Goal: Information Seeking & Learning: Learn about a topic

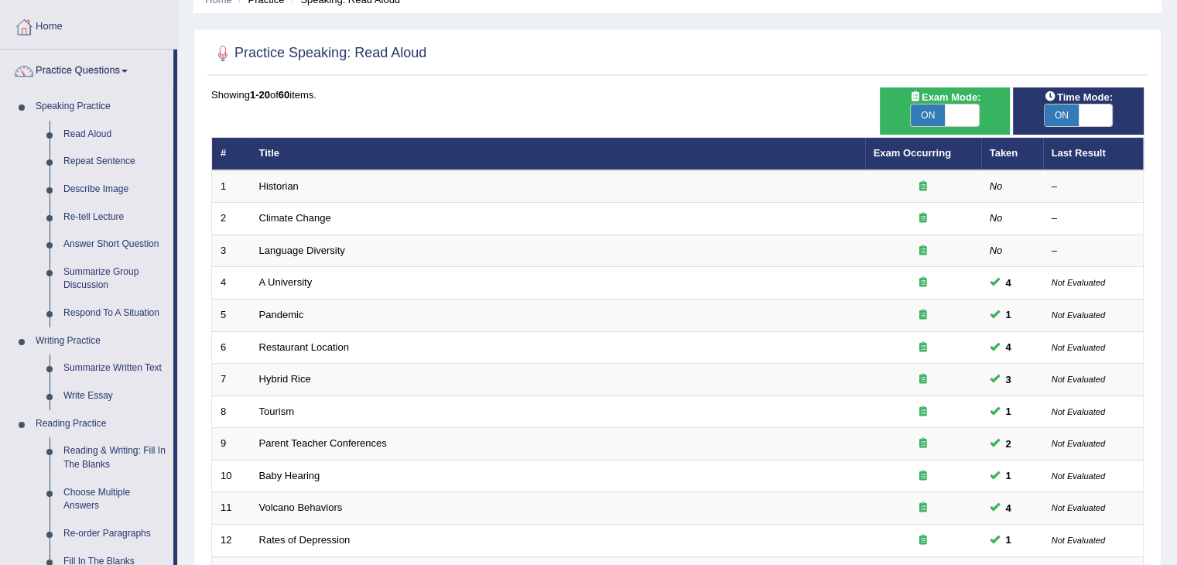
scroll to position [71, 0]
click at [99, 158] on link "Repeat Sentence" at bounding box center [114, 162] width 117 height 28
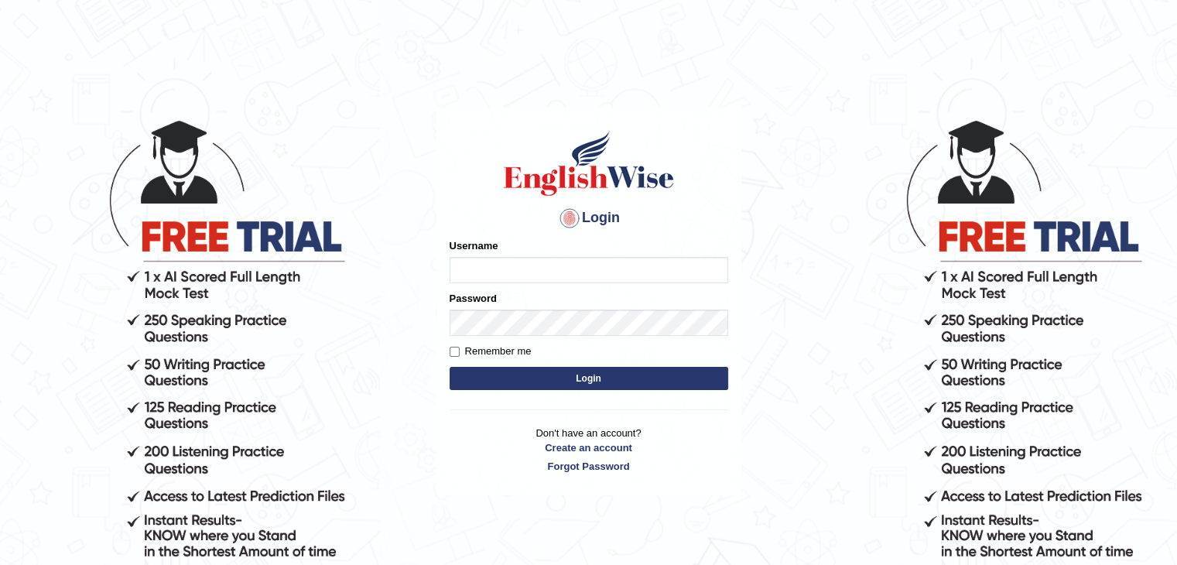
type input "Gurpinder1898"
click at [508, 375] on button "Login" at bounding box center [588, 378] width 279 height 23
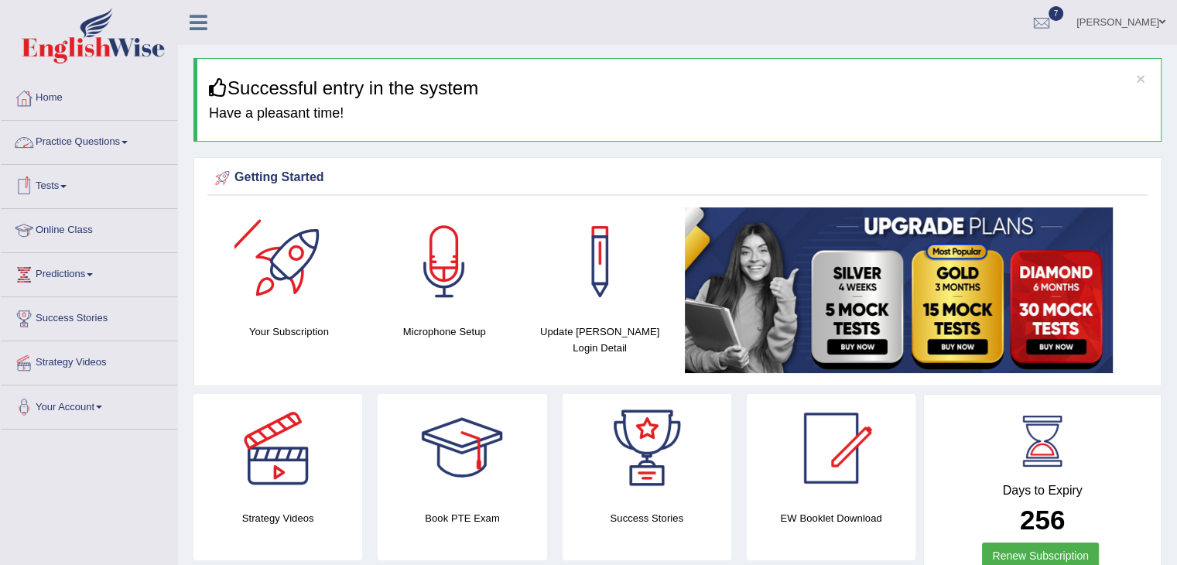
click at [94, 139] on link "Practice Questions" at bounding box center [89, 140] width 176 height 39
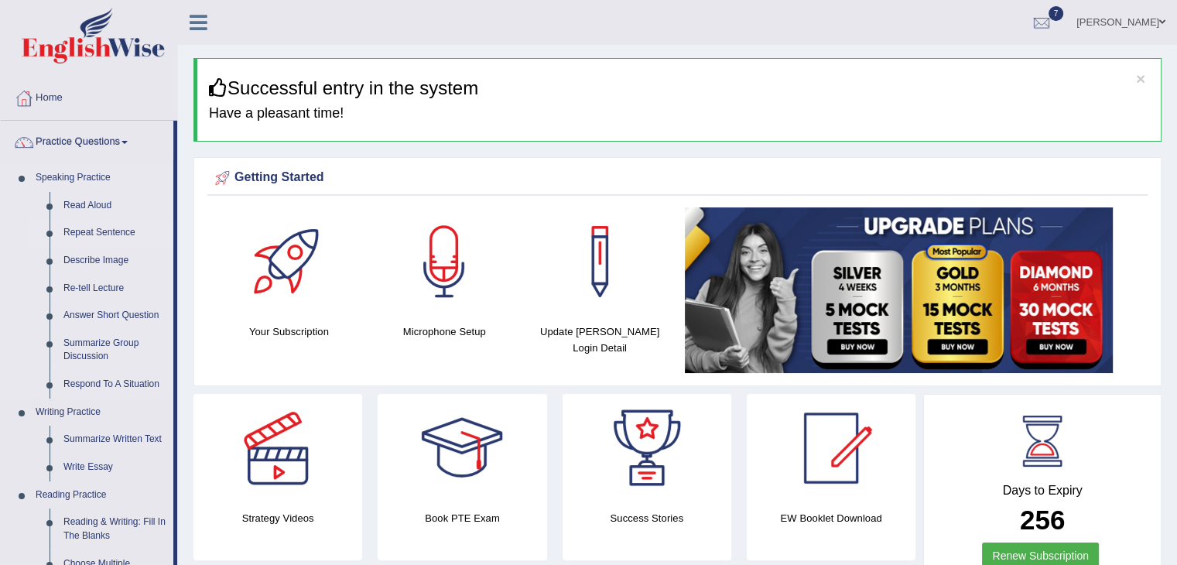
click at [96, 231] on link "Repeat Sentence" at bounding box center [114, 233] width 117 height 28
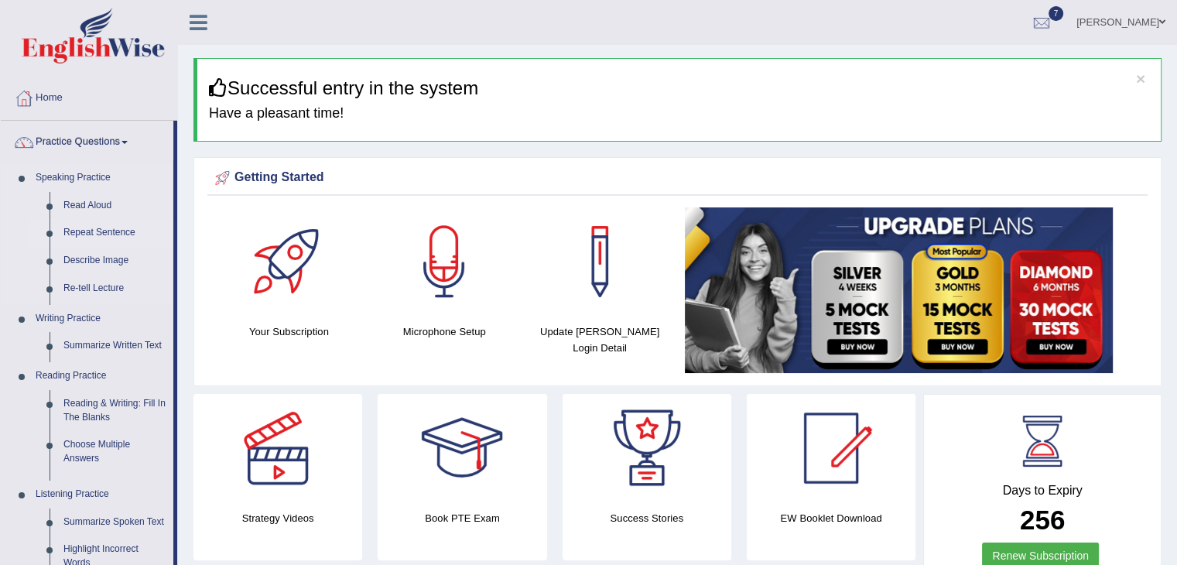
click at [96, 231] on link "Repeat Sentence" at bounding box center [114, 233] width 117 height 28
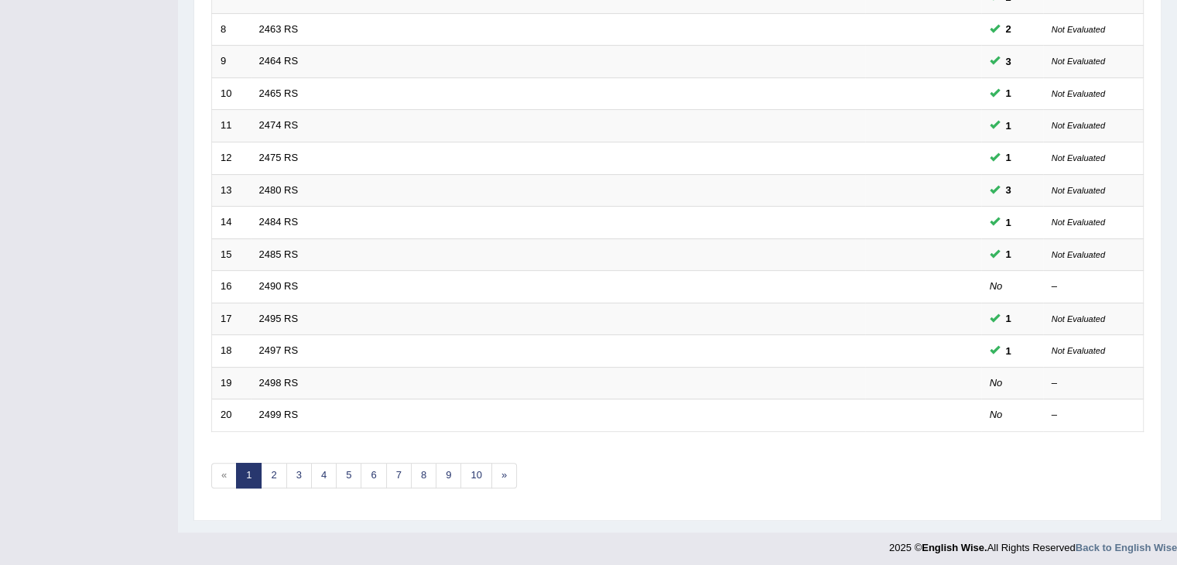
scroll to position [455, 0]
click at [325, 464] on link "4" at bounding box center [324, 474] width 26 height 26
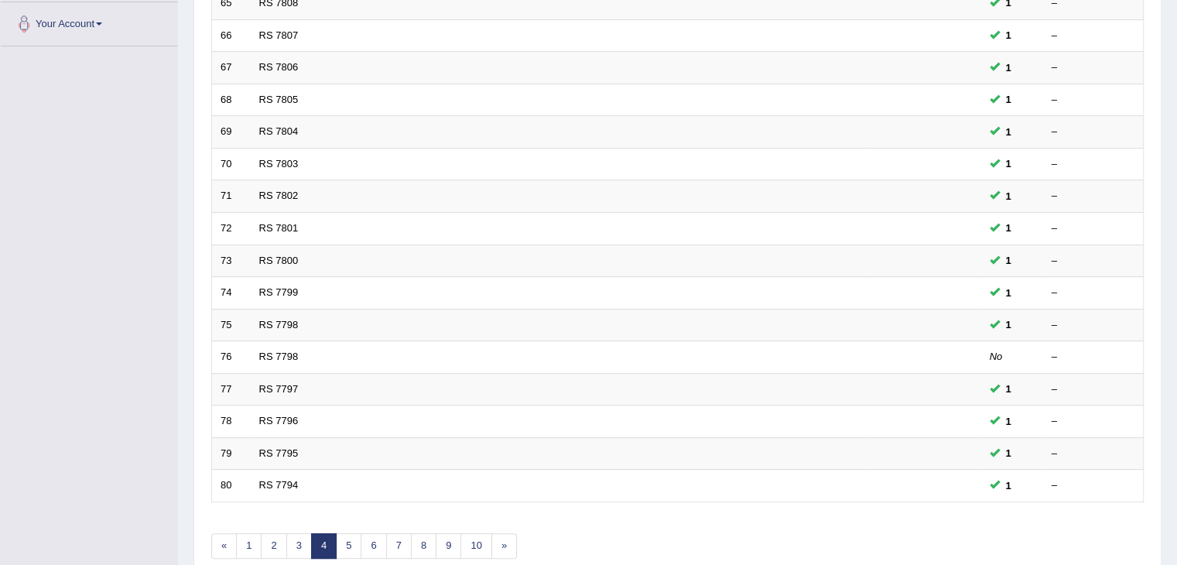
scroll to position [455, 0]
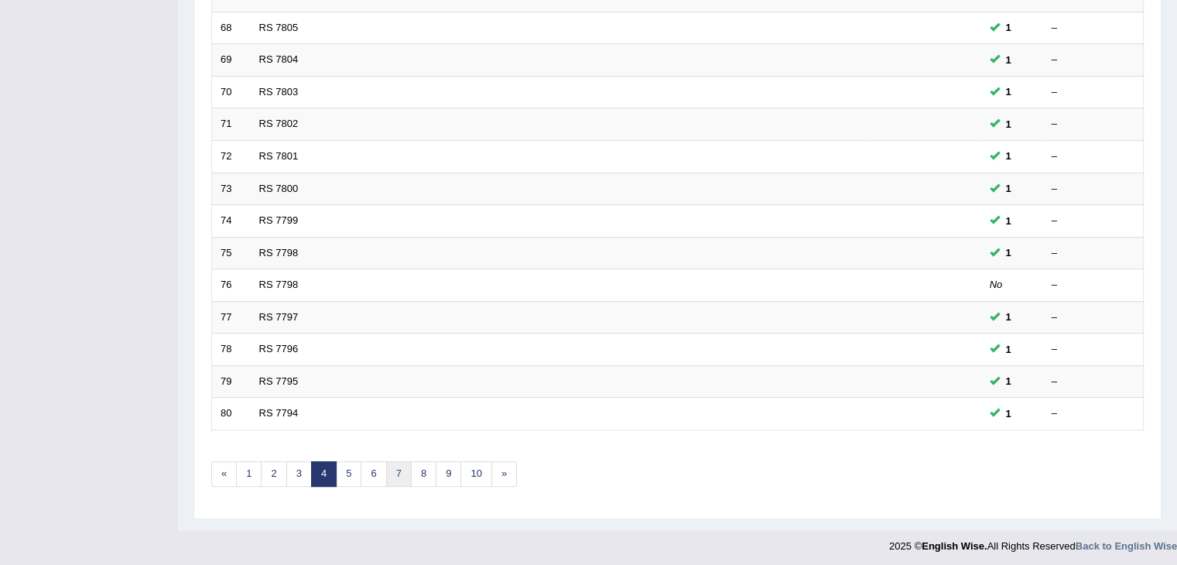
click at [397, 475] on link "7" at bounding box center [399, 474] width 26 height 26
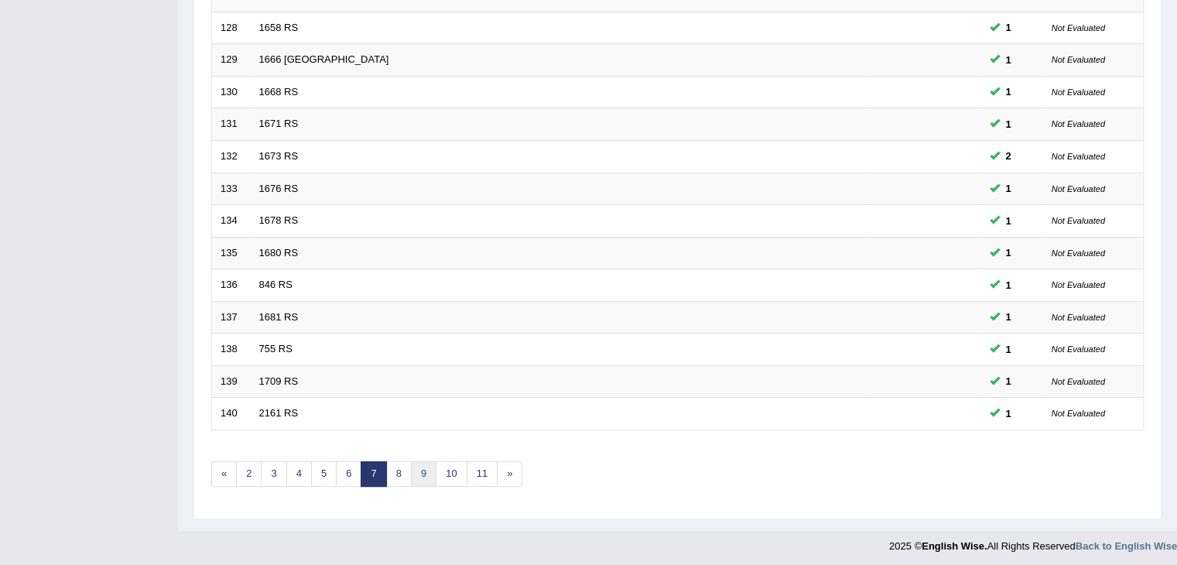
click at [426, 470] on link "9" at bounding box center [424, 474] width 26 height 26
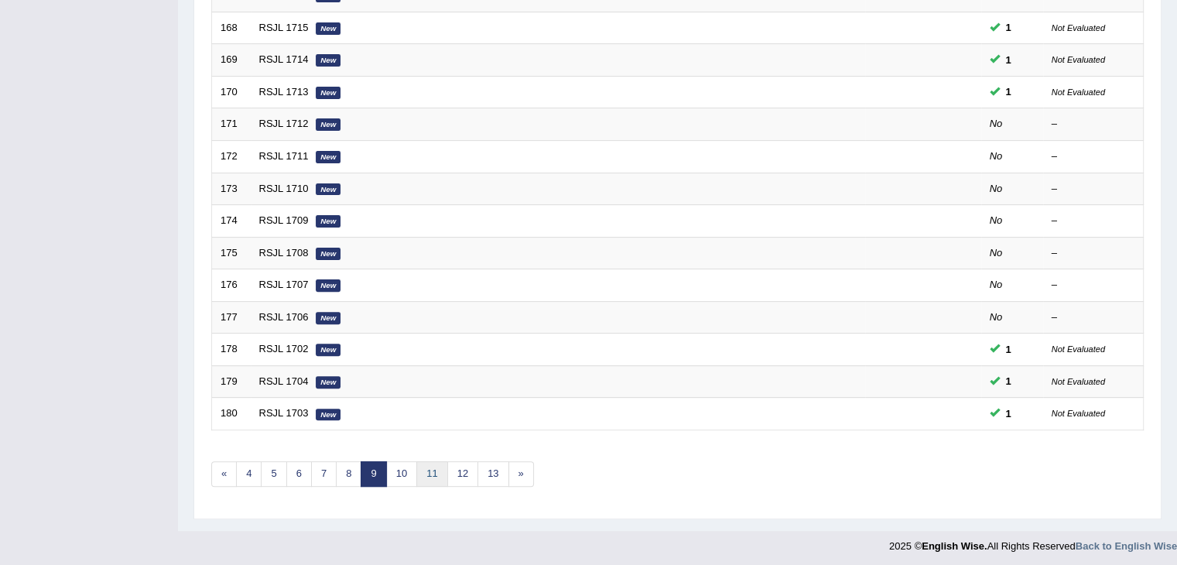
click at [432, 477] on link "11" at bounding box center [431, 474] width 31 height 26
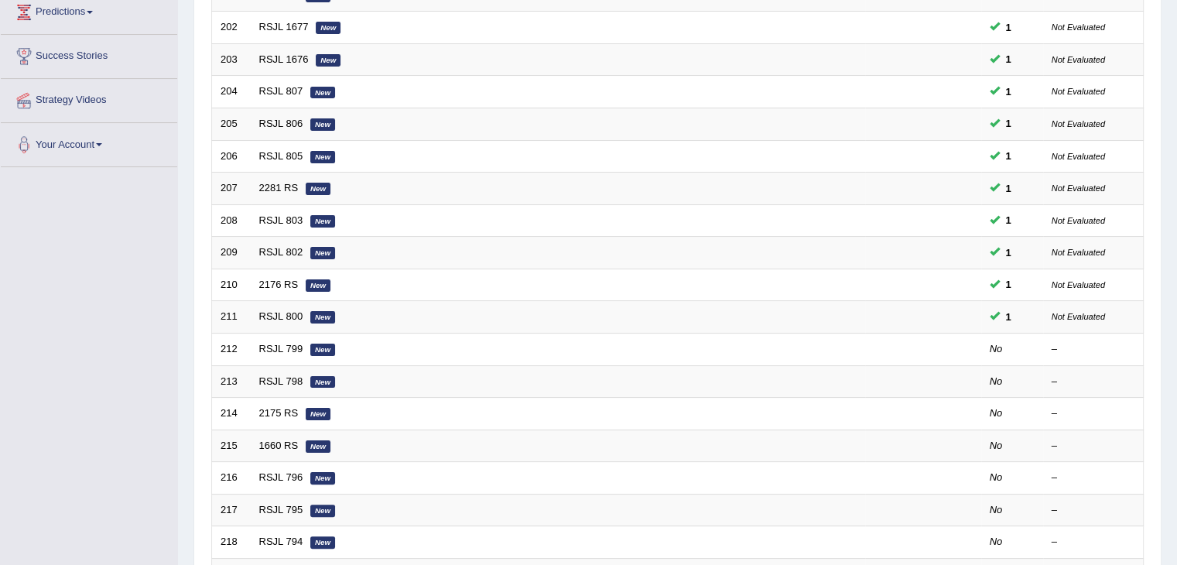
scroll to position [455, 0]
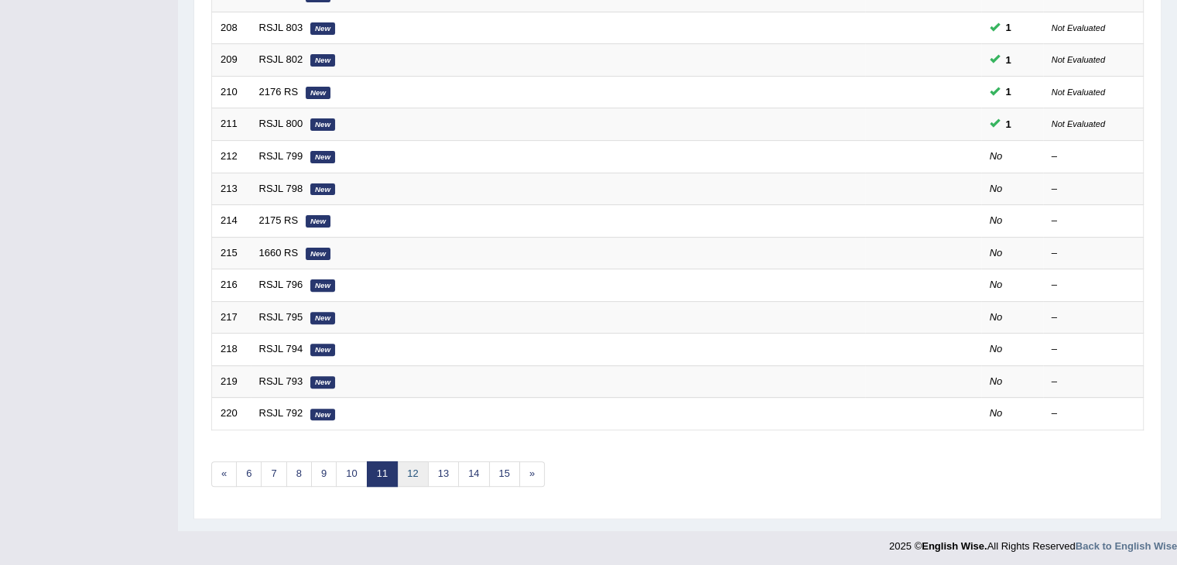
click at [416, 473] on link "12" at bounding box center [412, 474] width 31 height 26
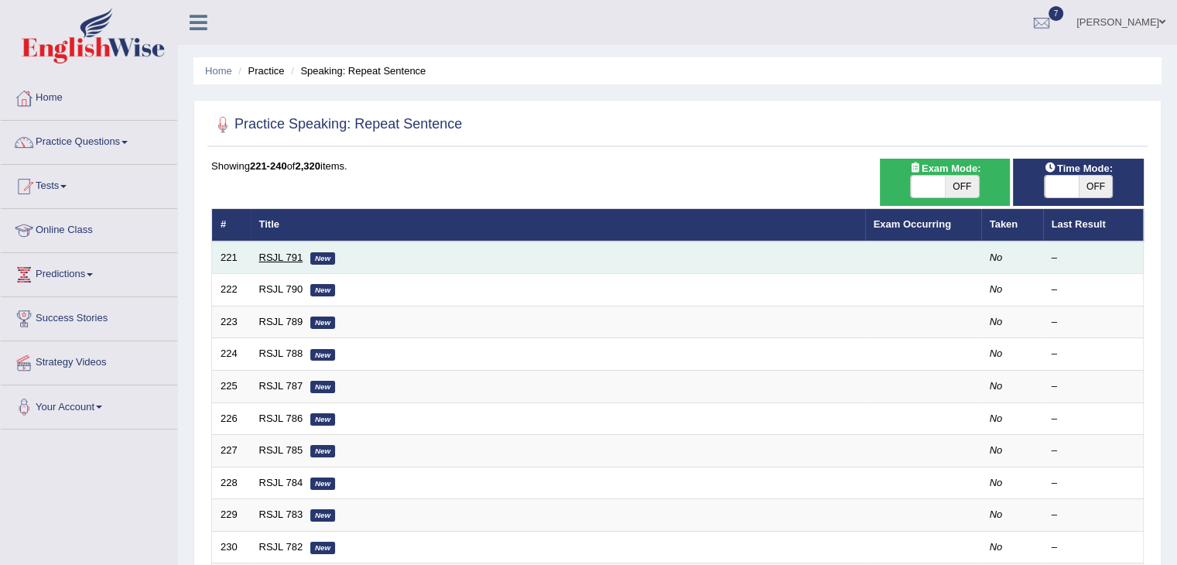
click at [275, 258] on link "RSJL 791" at bounding box center [281, 257] width 44 height 12
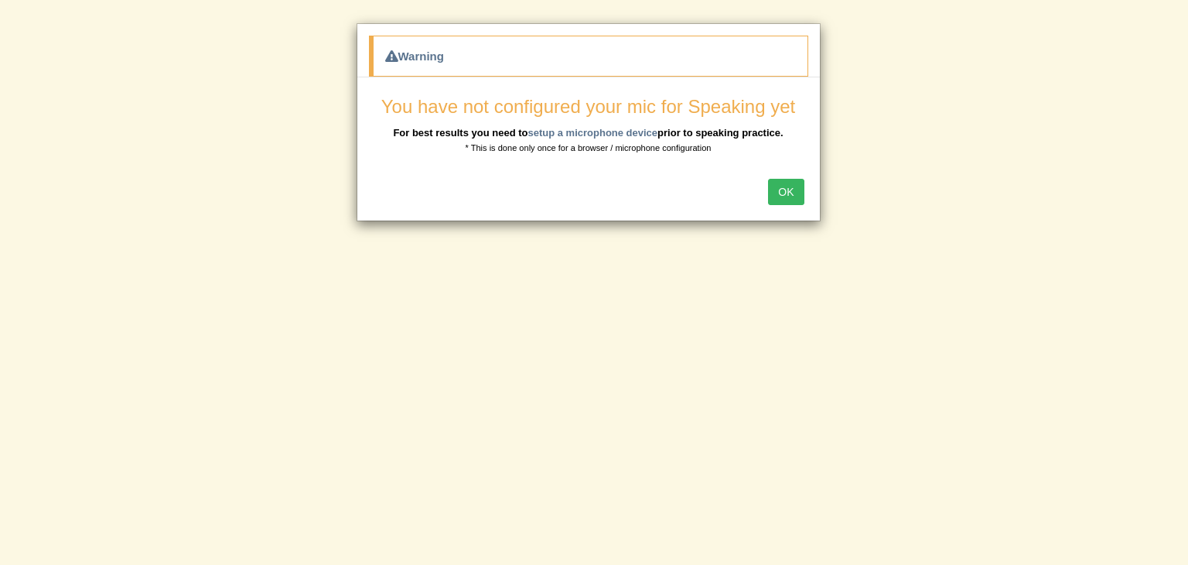
click at [791, 179] on button "OK" at bounding box center [786, 192] width 36 height 26
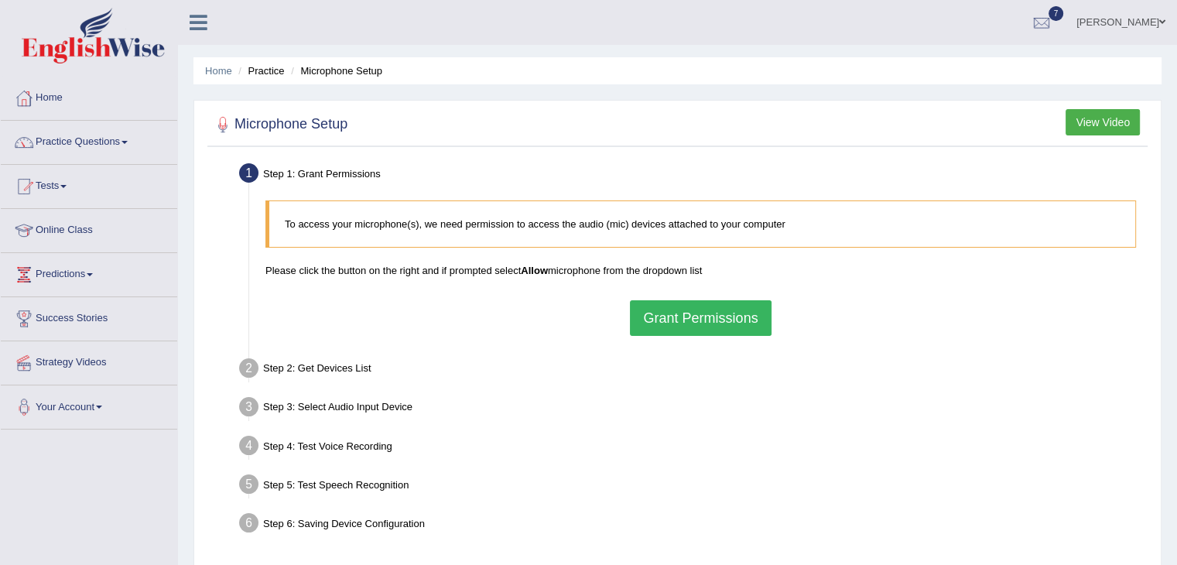
click at [663, 320] on button "Grant Permissions" at bounding box center [700, 318] width 141 height 36
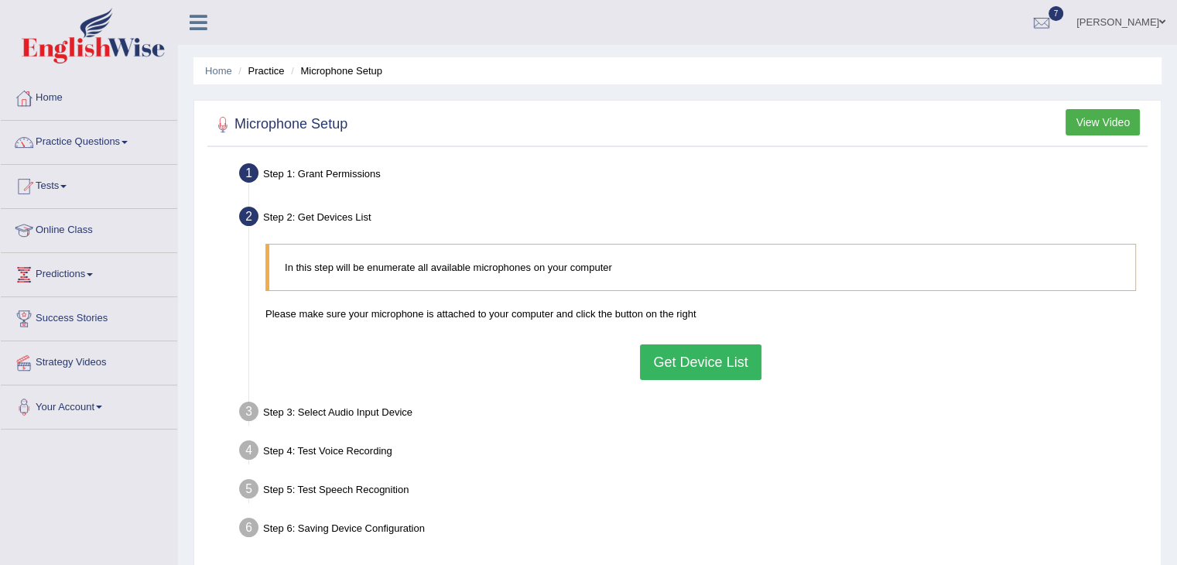
click at [706, 364] on button "Get Device List" at bounding box center [700, 362] width 121 height 36
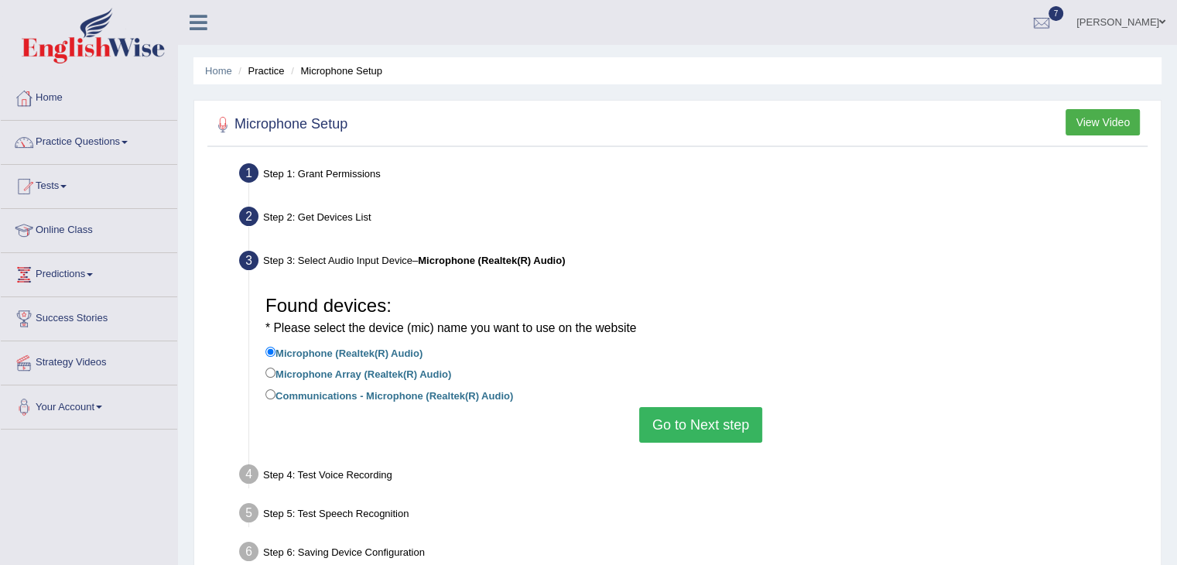
click at [459, 391] on label "Communications - Microphone (Realtek(R) Audio)" at bounding box center [389, 394] width 248 height 17
click at [275, 391] on input "Communications - Microphone (Realtek(R) Audio)" at bounding box center [270, 394] width 10 height 10
radio input "true"
click at [430, 384] on li "Microphone Array (Realtek(R) Audio)" at bounding box center [700, 374] width 870 height 21
click at [426, 378] on label "Microphone Array (Realtek(R) Audio)" at bounding box center [358, 372] width 186 height 17
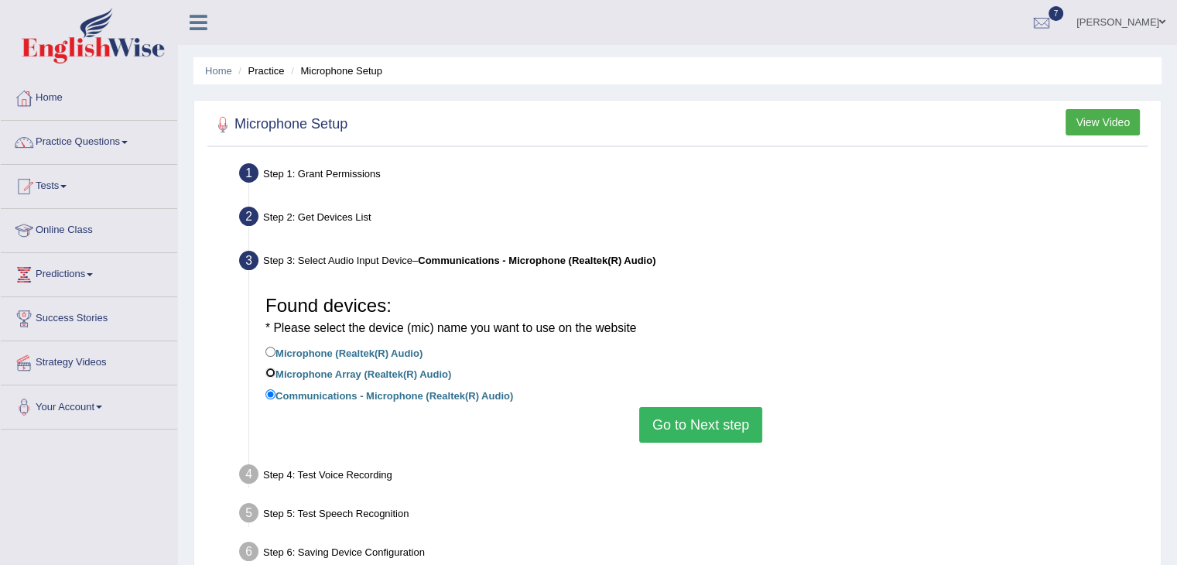
click at [275, 378] on input "Microphone Array (Realtek(R) Audio)" at bounding box center [270, 372] width 10 height 10
radio input "true"
click at [724, 425] on button "Go to Next step" at bounding box center [700, 425] width 123 height 36
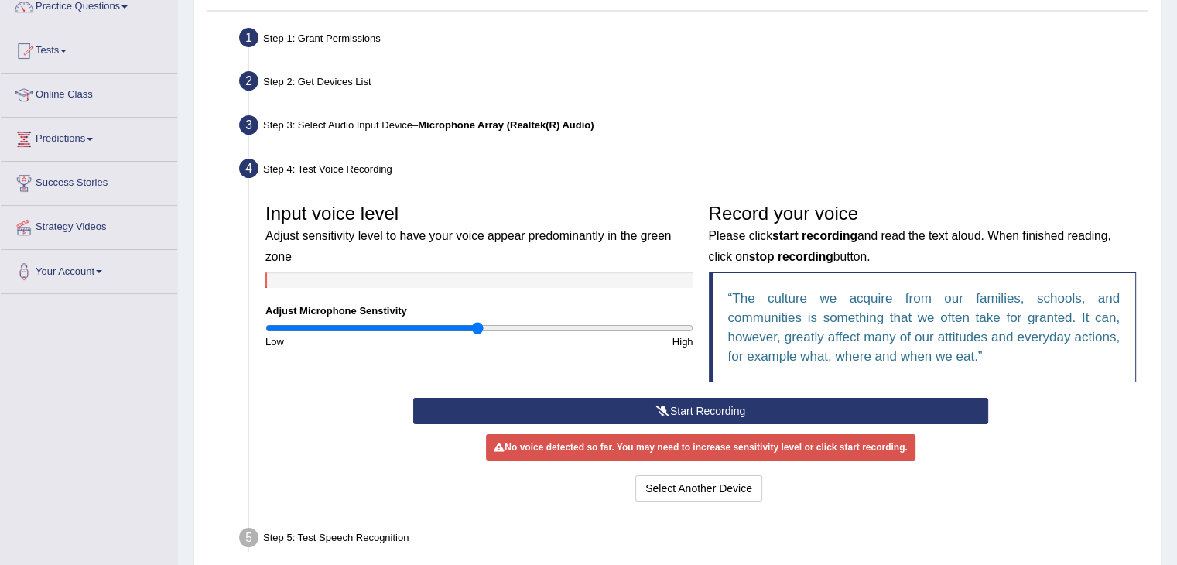
scroll to position [136, 0]
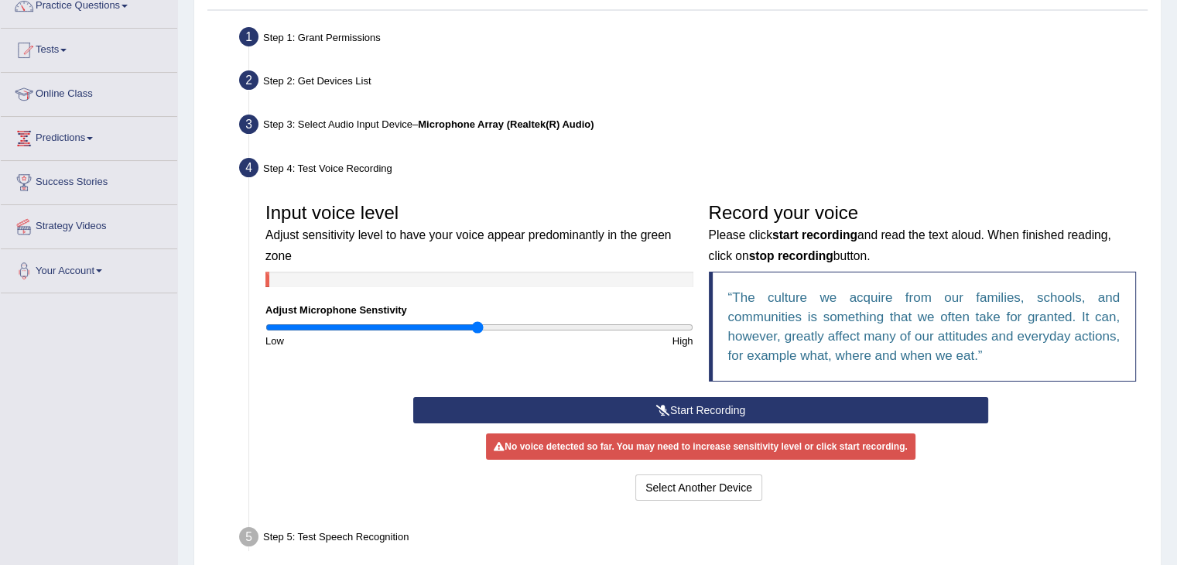
click at [723, 409] on button "Start Recording" at bounding box center [700, 410] width 575 height 26
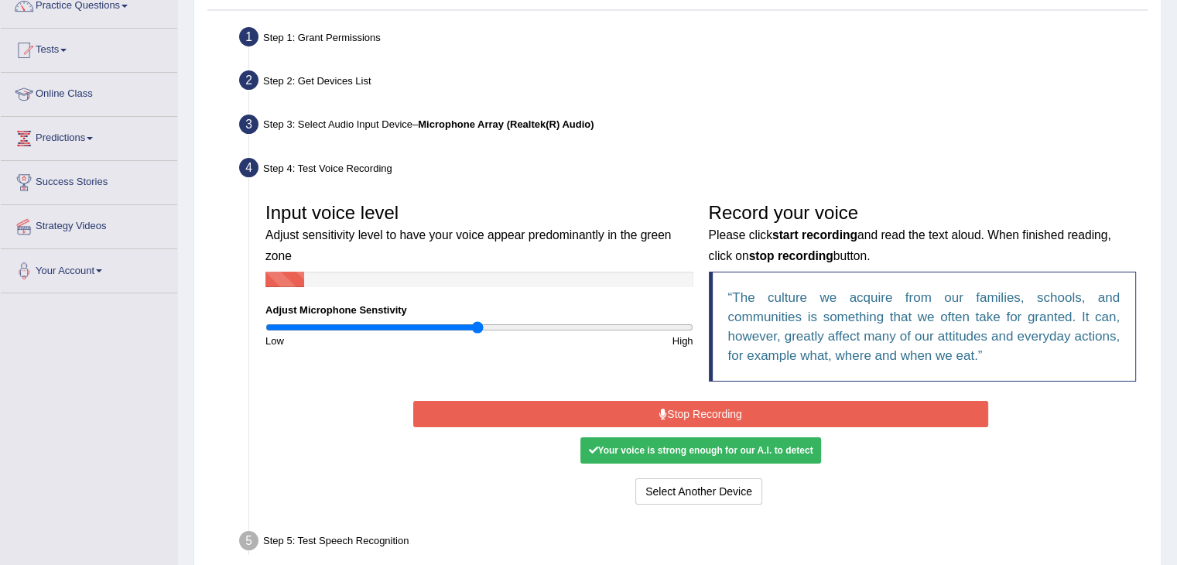
click at [723, 409] on button "Stop Recording" at bounding box center [700, 414] width 575 height 26
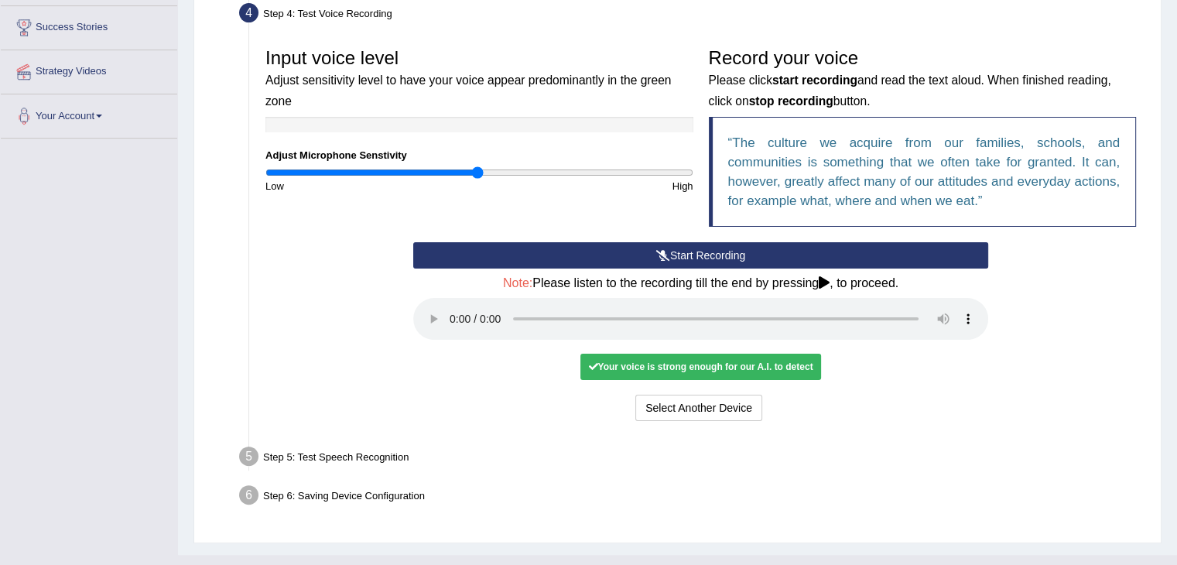
scroll to position [319, 0]
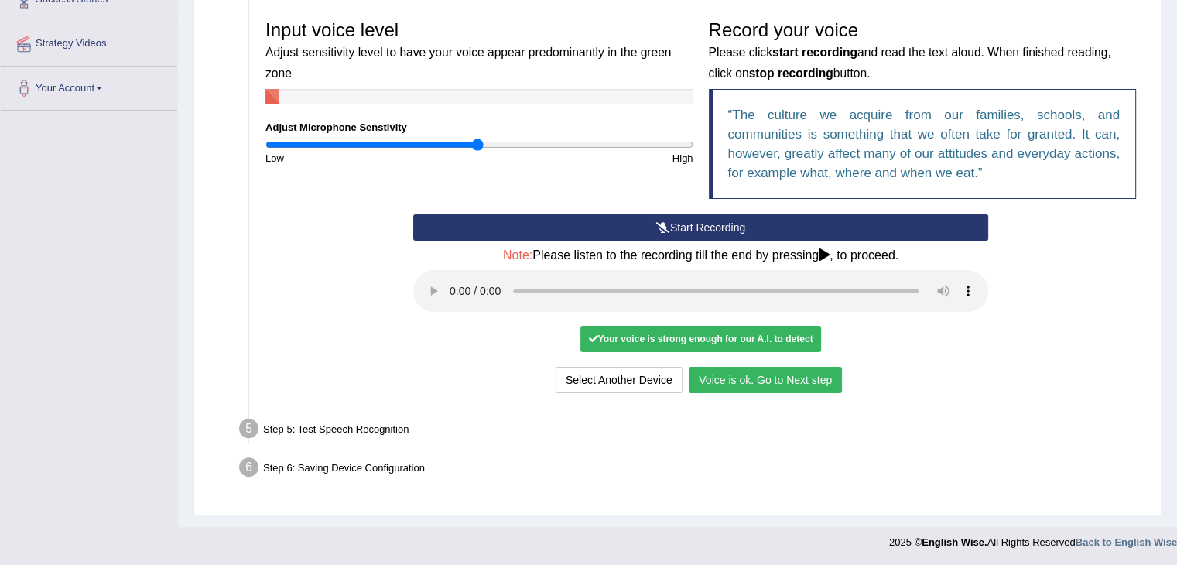
click at [738, 378] on button "Voice is ok. Go to Next step" at bounding box center [765, 380] width 153 height 26
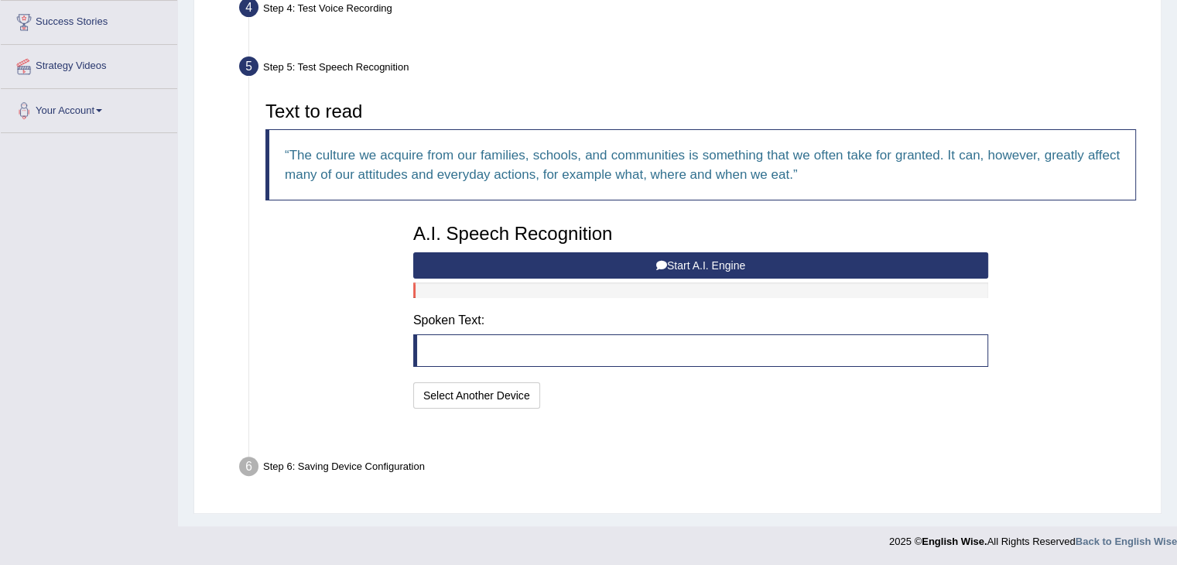
scroll to position [258, 0]
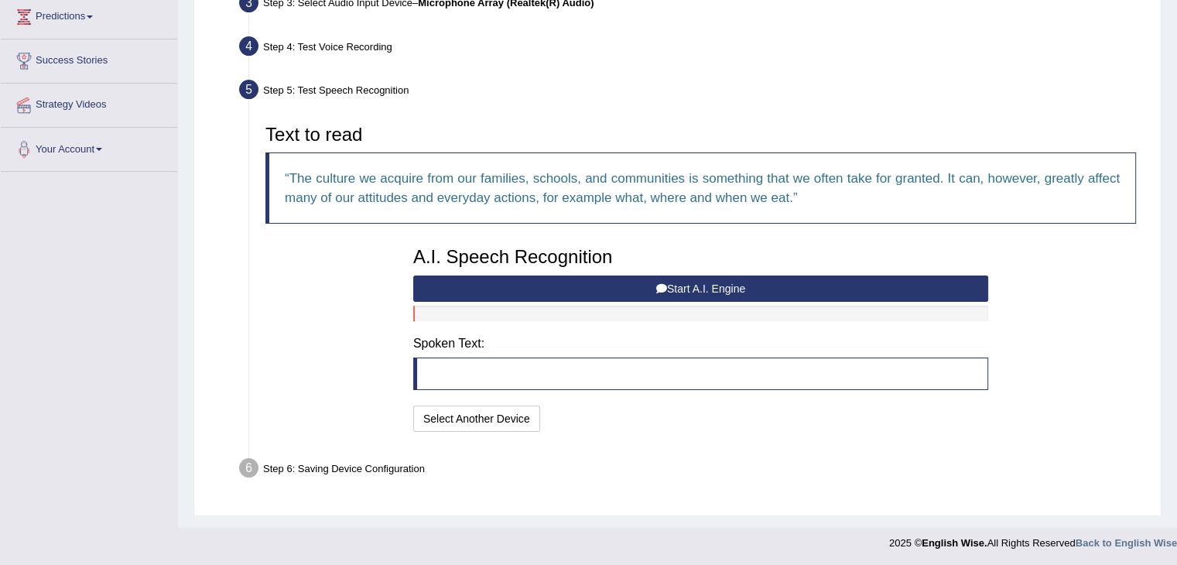
click at [721, 289] on button "Start A.I. Engine" at bounding box center [700, 288] width 575 height 26
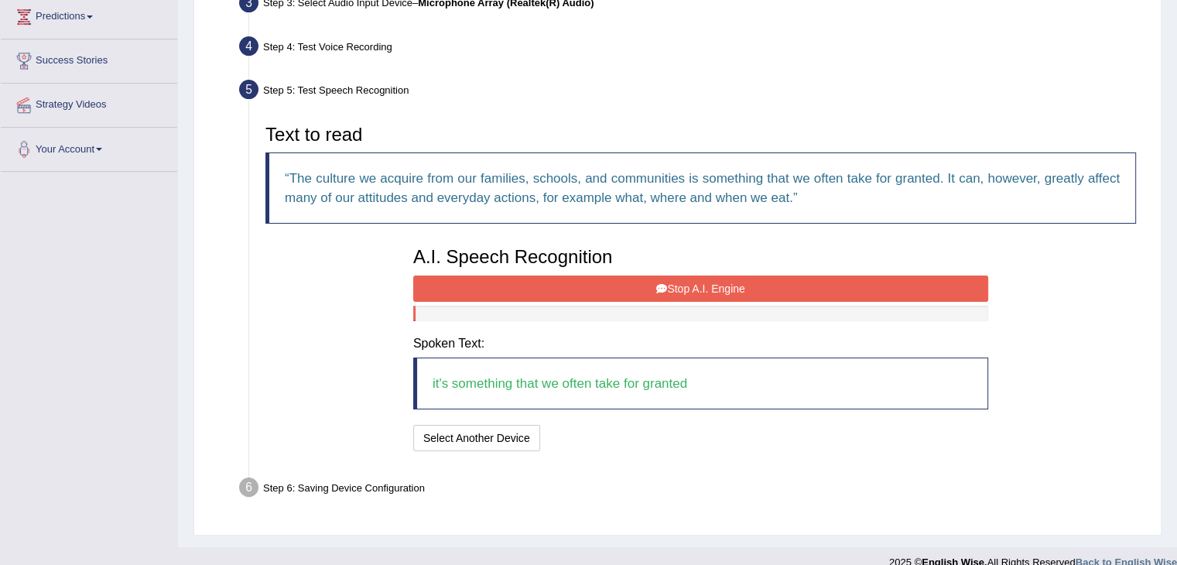
click at [721, 289] on button "Stop A.I. Engine" at bounding box center [700, 288] width 575 height 26
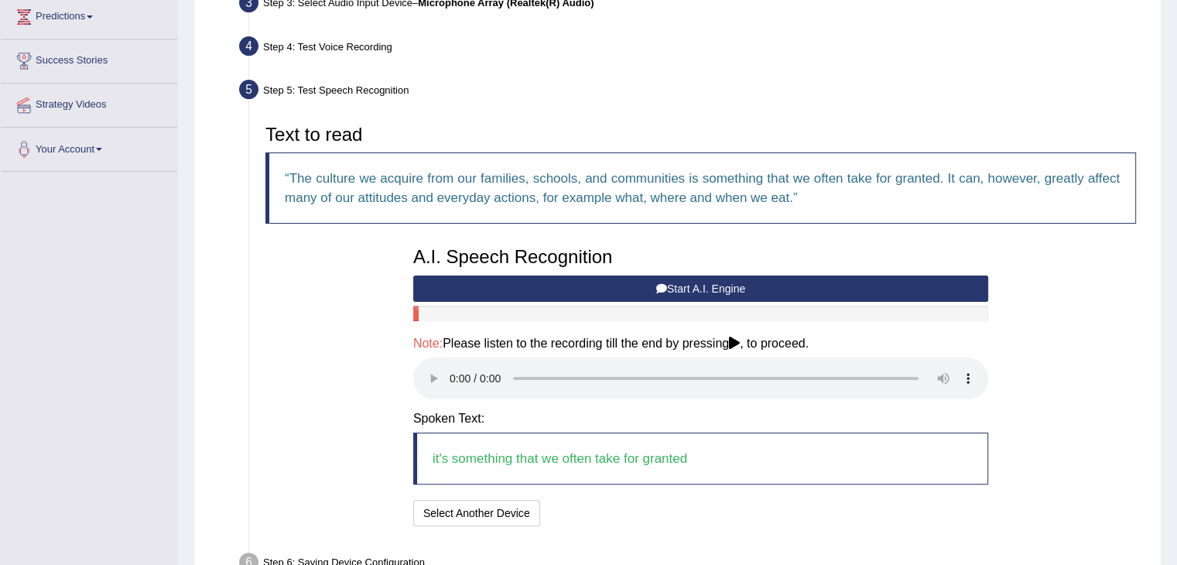
scroll to position [352, 0]
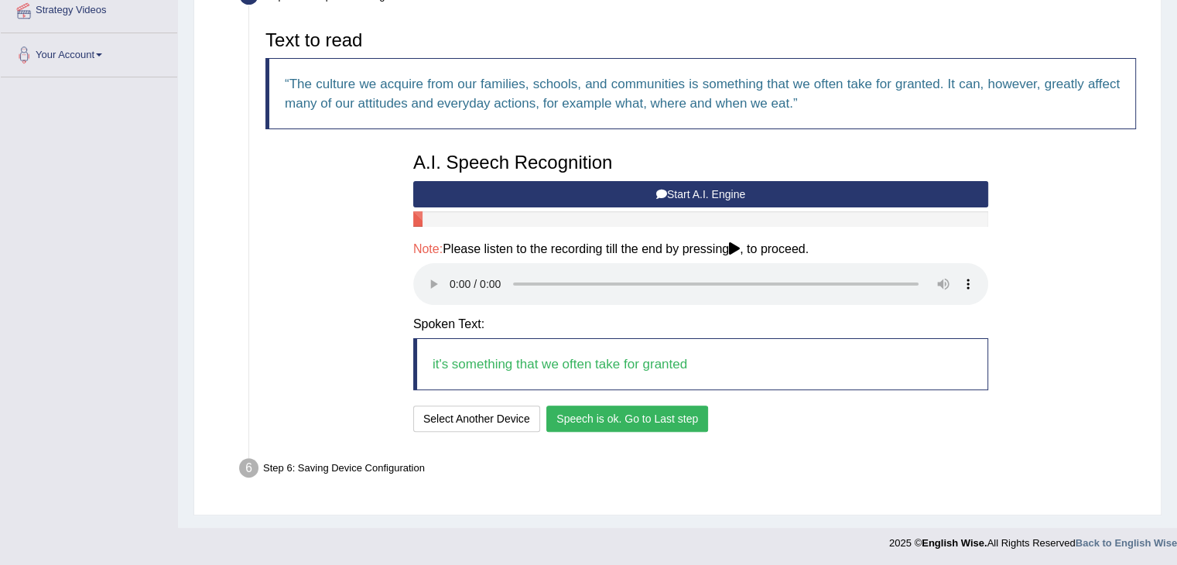
click at [581, 424] on button "Speech is ok. Go to Last step" at bounding box center [627, 418] width 162 height 26
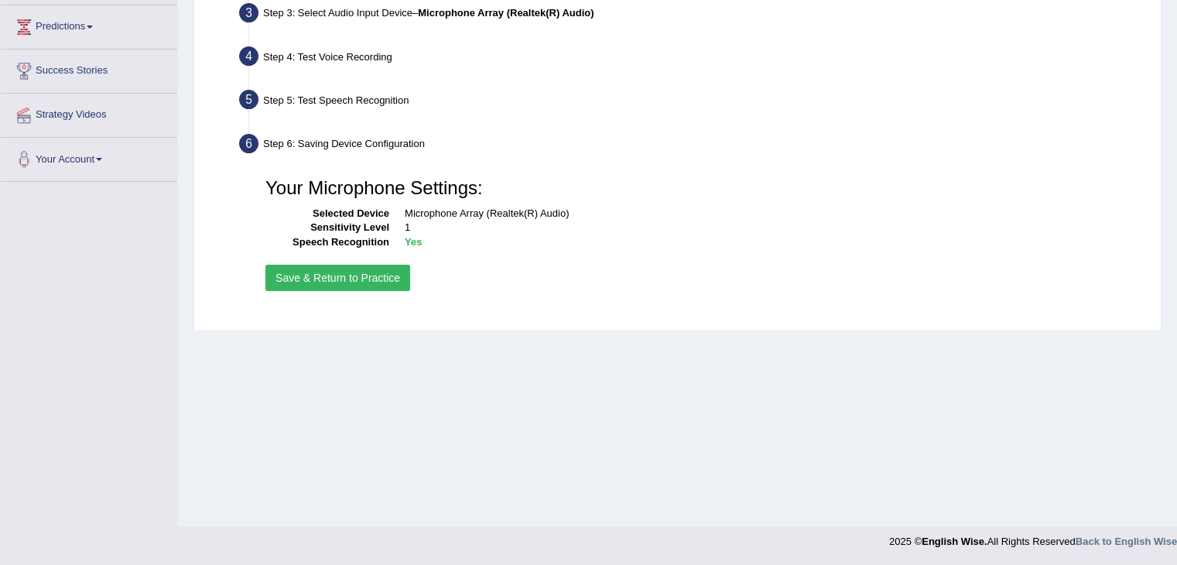
click at [388, 285] on button "Save & Return to Practice" at bounding box center [337, 278] width 145 height 26
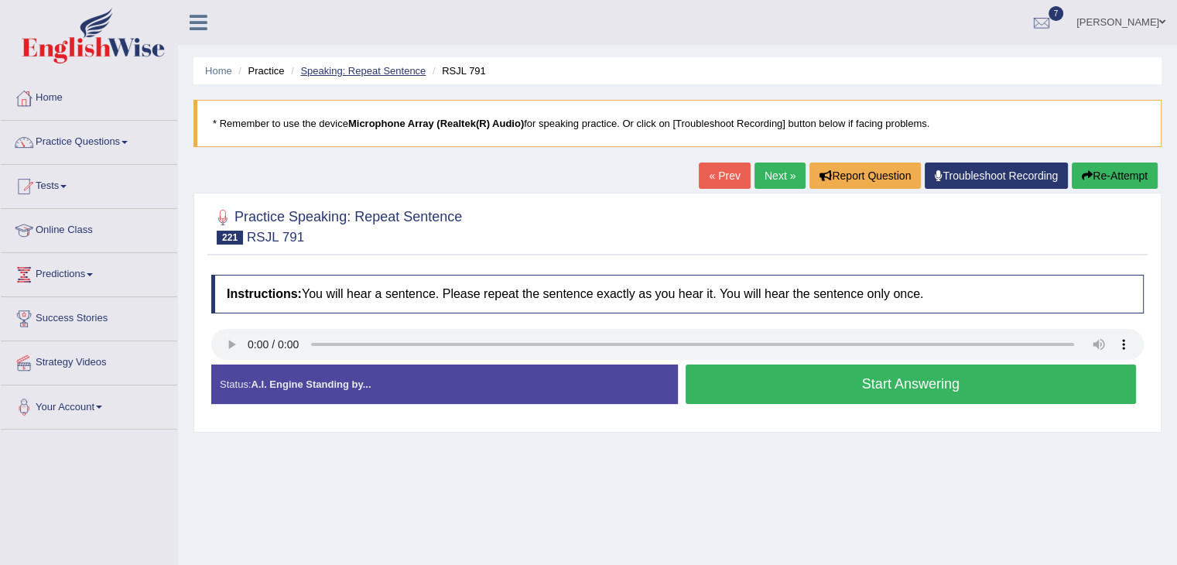
click at [388, 74] on link "Speaking: Repeat Sentence" at bounding box center [362, 71] width 125 height 12
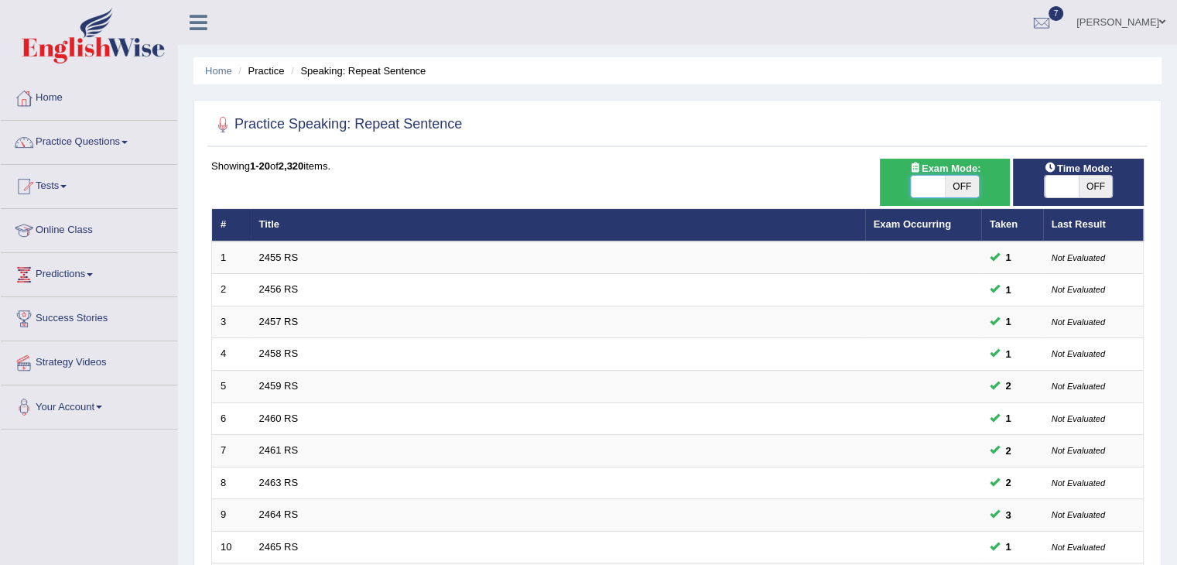
click at [938, 194] on span at bounding box center [928, 187] width 34 height 22
checkbox input "true"
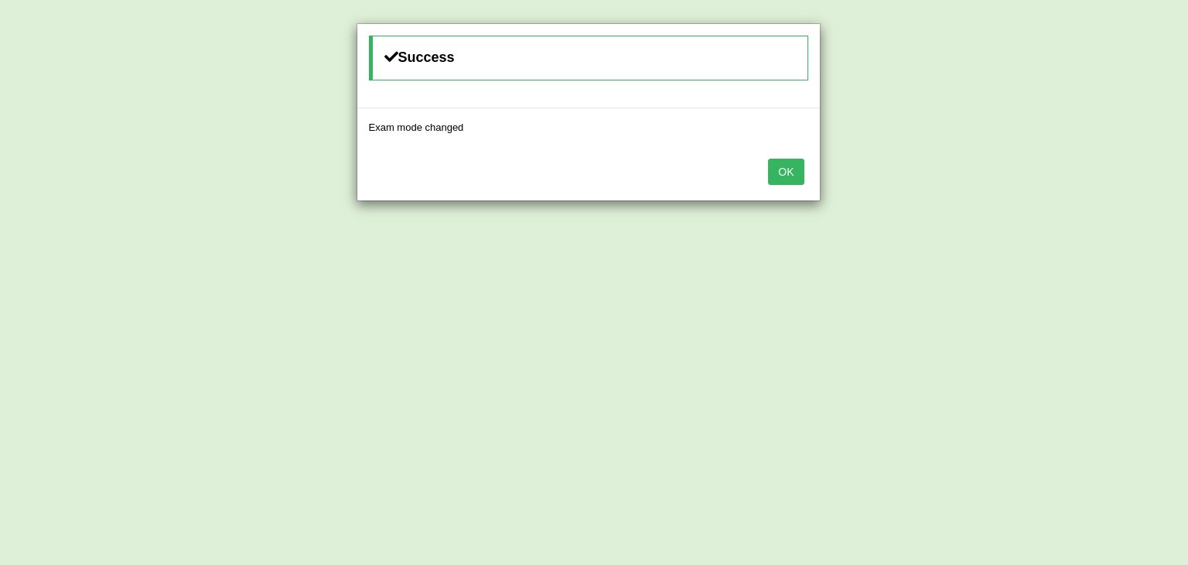
click at [795, 171] on button "OK" at bounding box center [786, 172] width 36 height 26
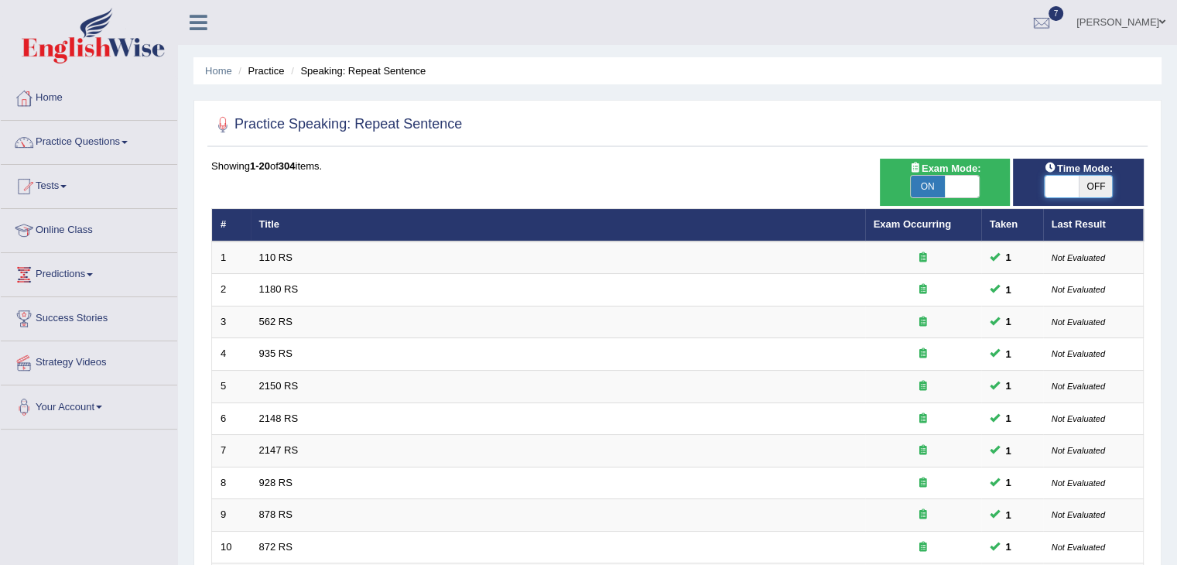
click at [1068, 179] on span at bounding box center [1061, 187] width 34 height 22
checkbox input "true"
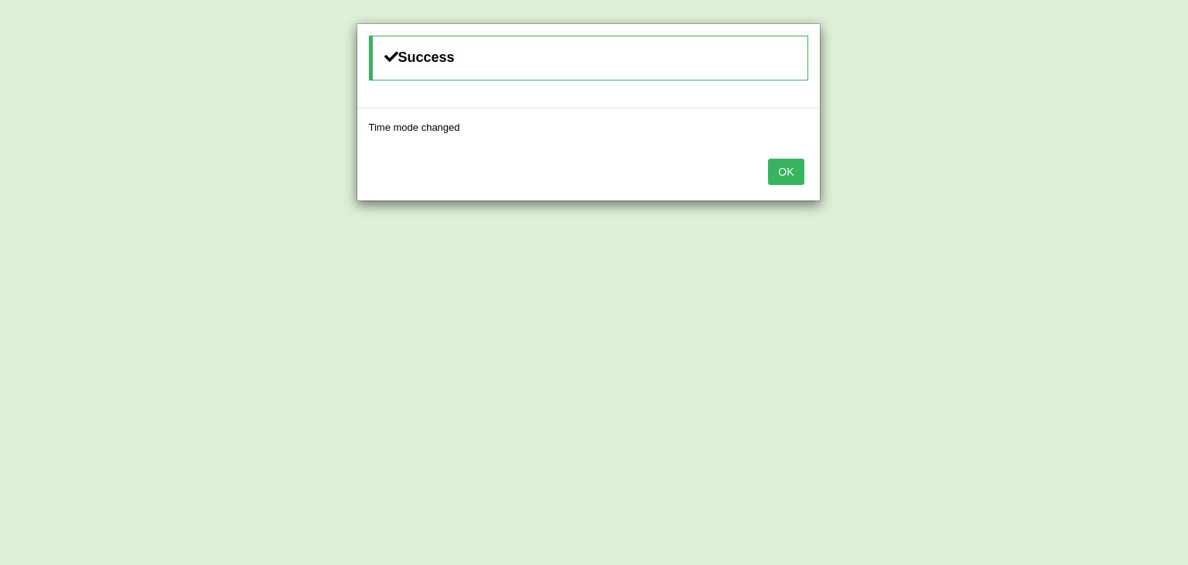
click at [789, 174] on button "OK" at bounding box center [786, 172] width 36 height 26
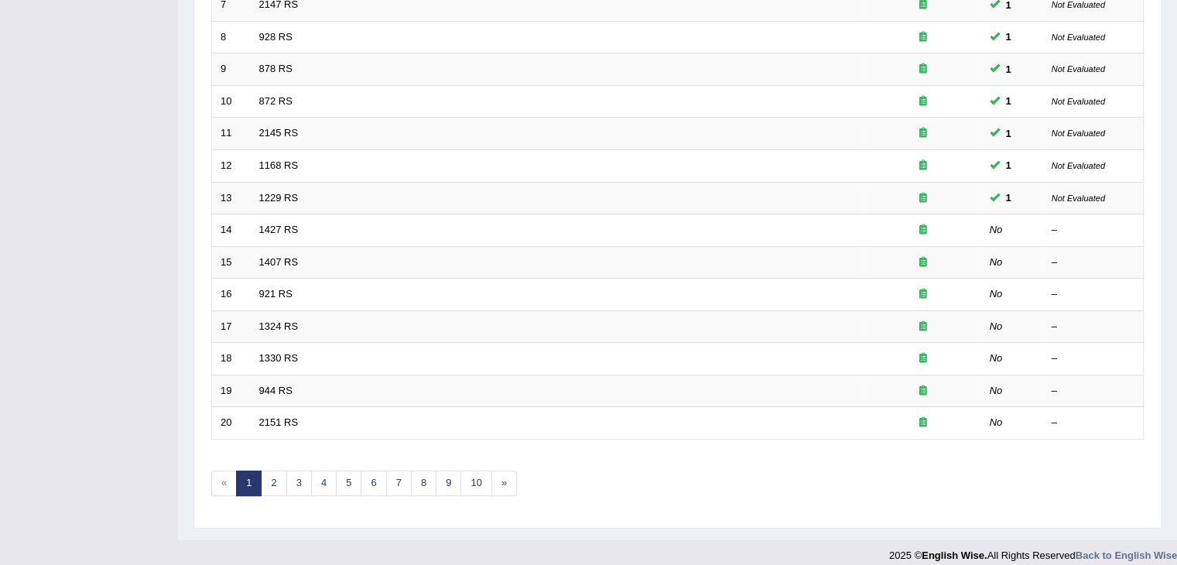
scroll to position [455, 0]
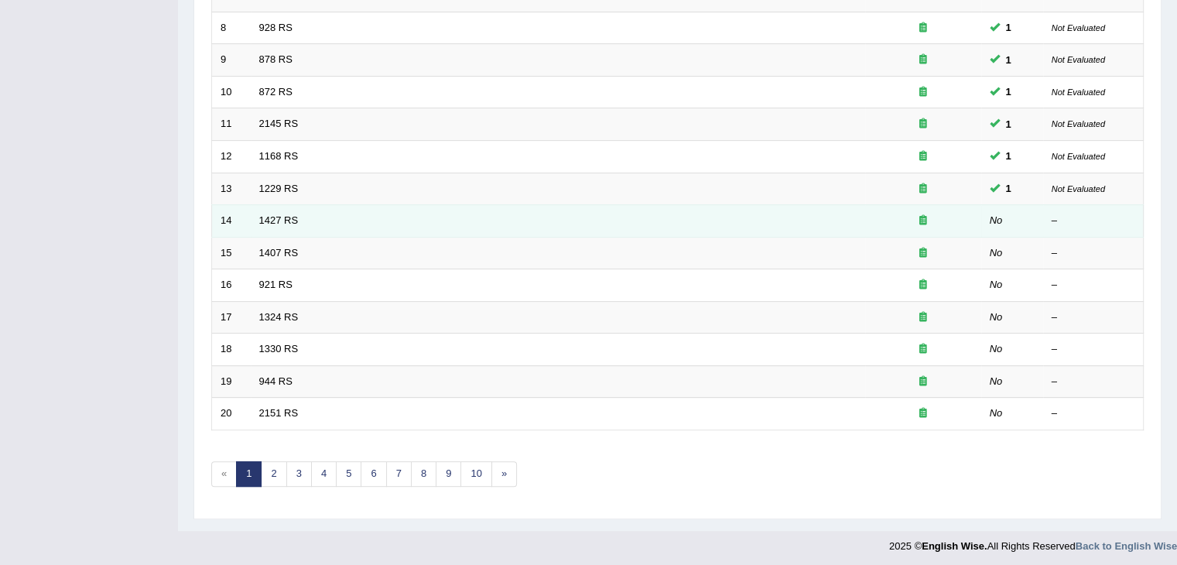
click at [270, 224] on td "1427 RS" at bounding box center [558, 221] width 614 height 32
click at [272, 214] on link "1427 RS" at bounding box center [278, 220] width 39 height 12
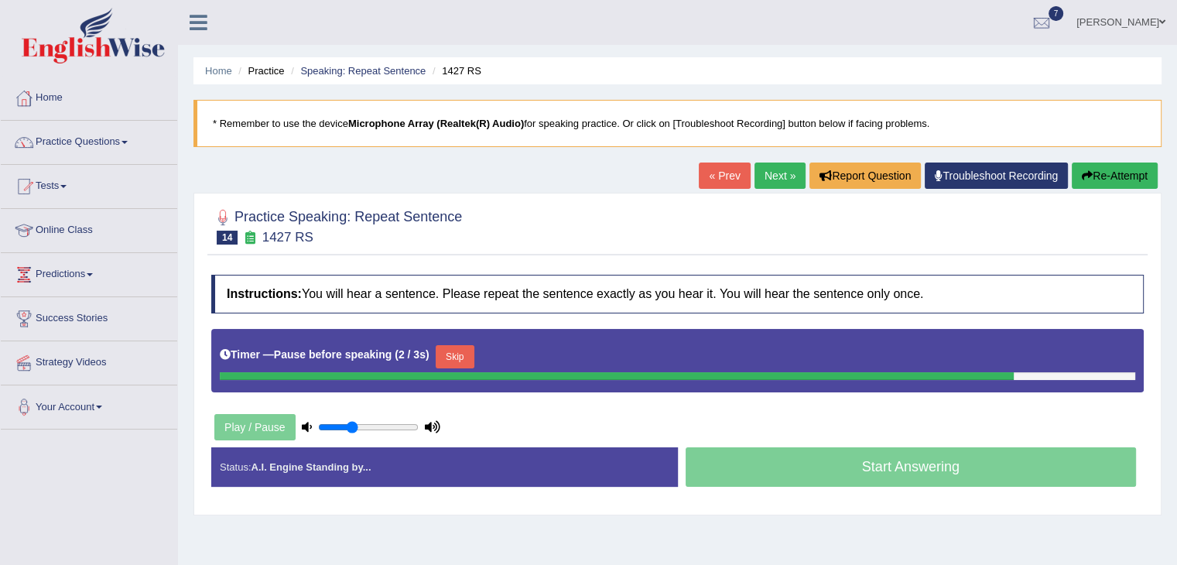
click at [467, 360] on button "Skip" at bounding box center [455, 356] width 39 height 23
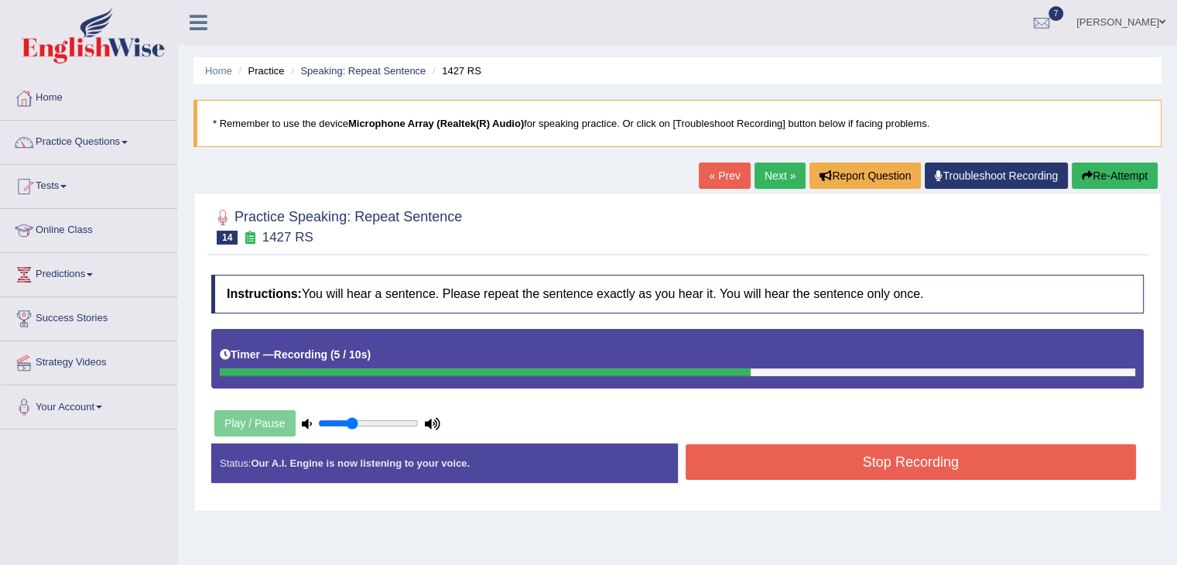
click at [860, 453] on button "Stop Recording" at bounding box center [910, 462] width 451 height 36
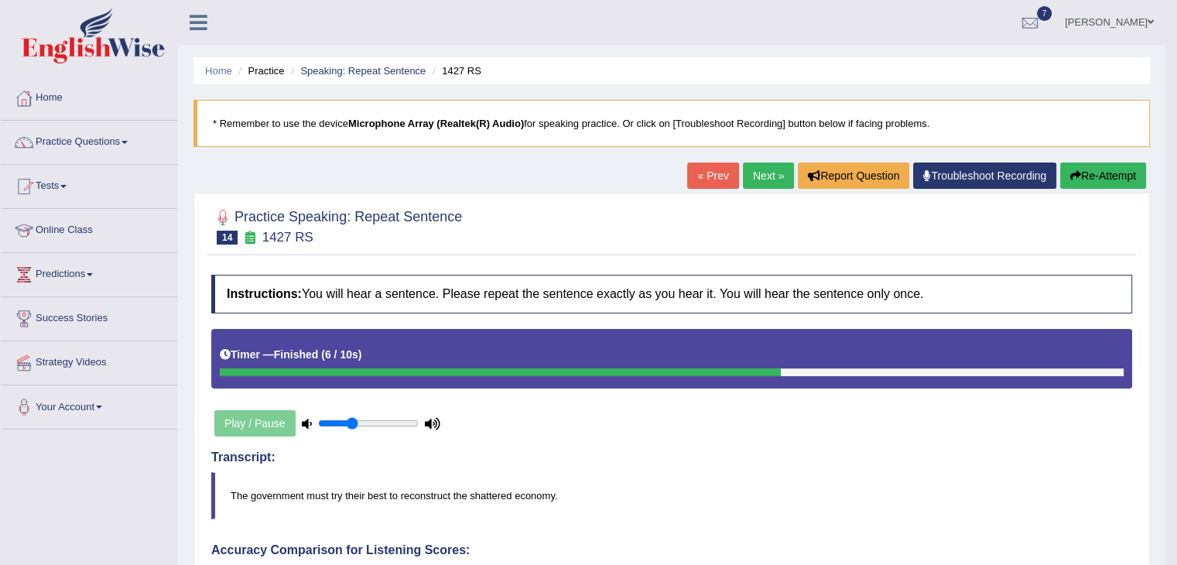
click at [762, 182] on link "Next »" at bounding box center [768, 175] width 51 height 26
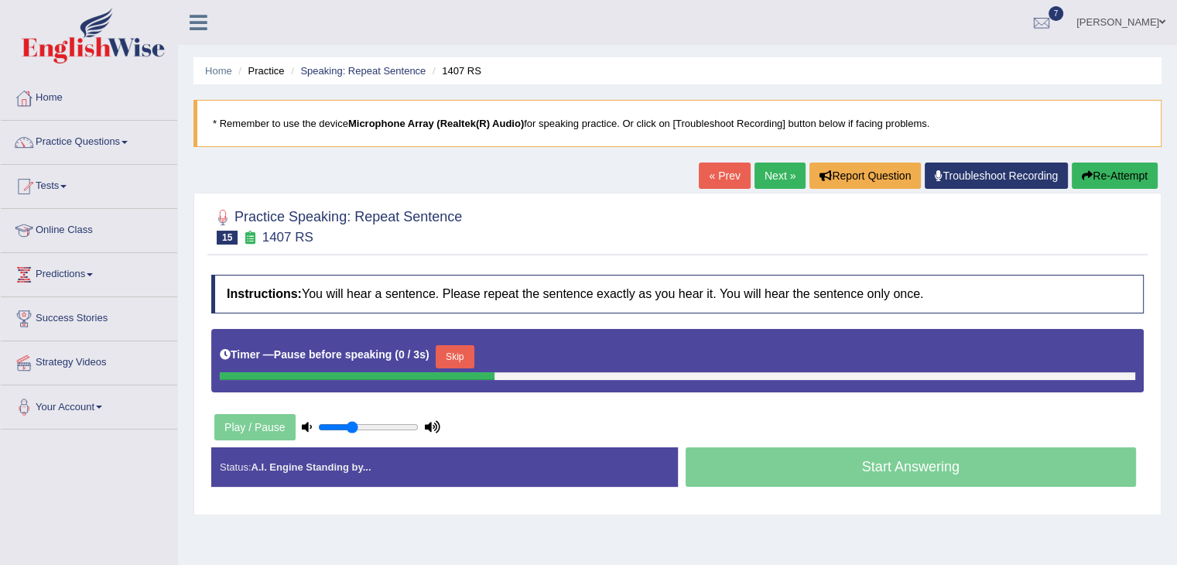
click at [466, 355] on button "Skip" at bounding box center [455, 356] width 39 height 23
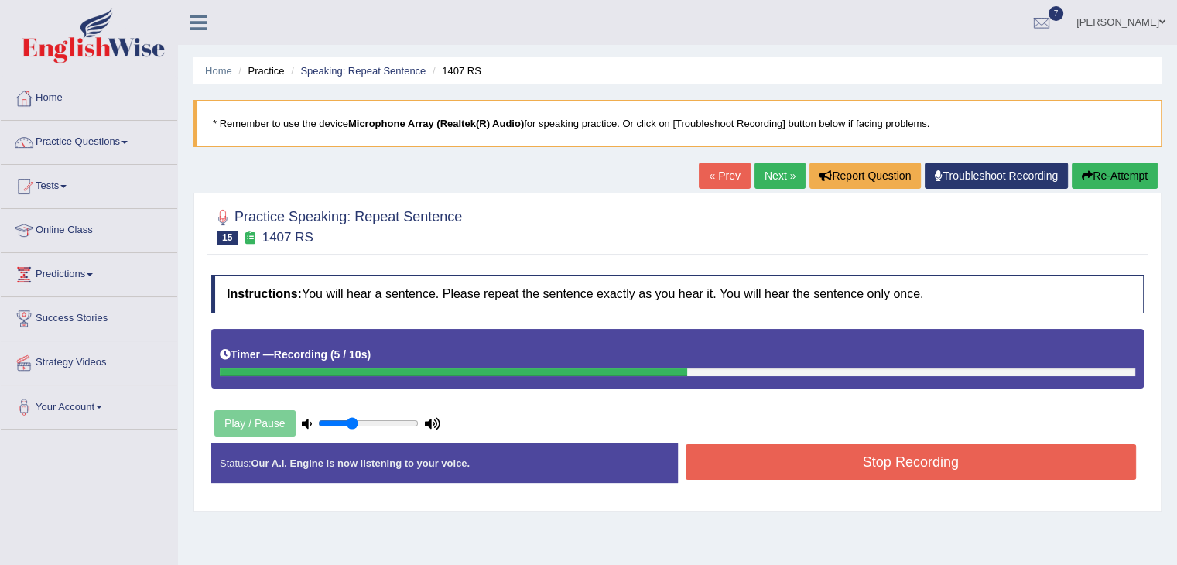
click at [856, 471] on button "Stop Recording" at bounding box center [910, 462] width 451 height 36
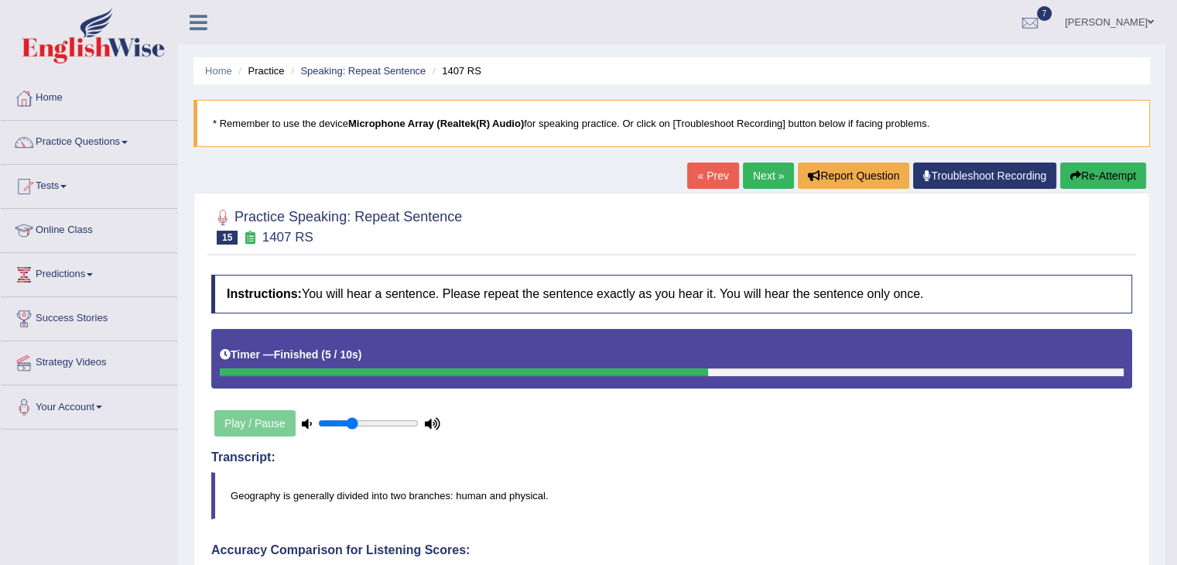
click at [769, 172] on link "Next »" at bounding box center [768, 175] width 51 height 26
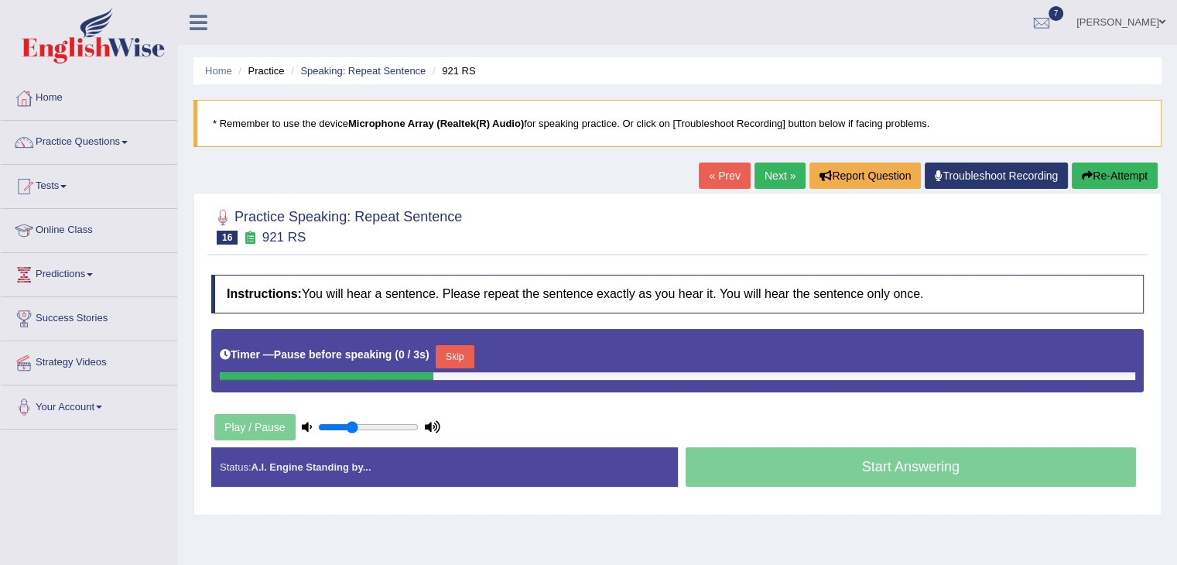
click at [464, 345] on button "Skip" at bounding box center [455, 356] width 39 height 23
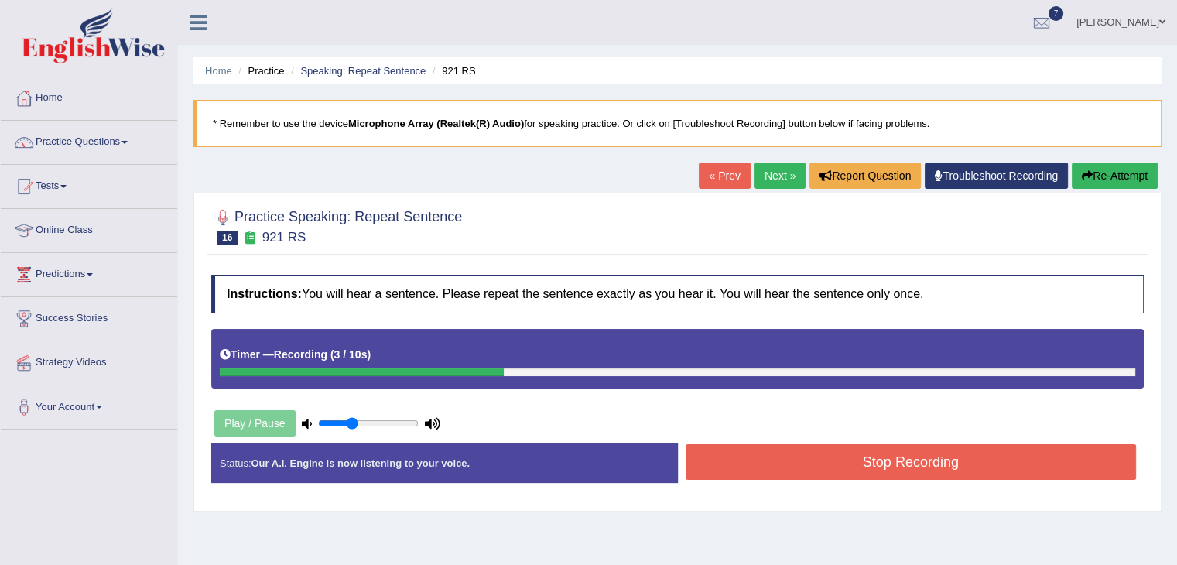
click at [729, 466] on button "Stop Recording" at bounding box center [910, 462] width 451 height 36
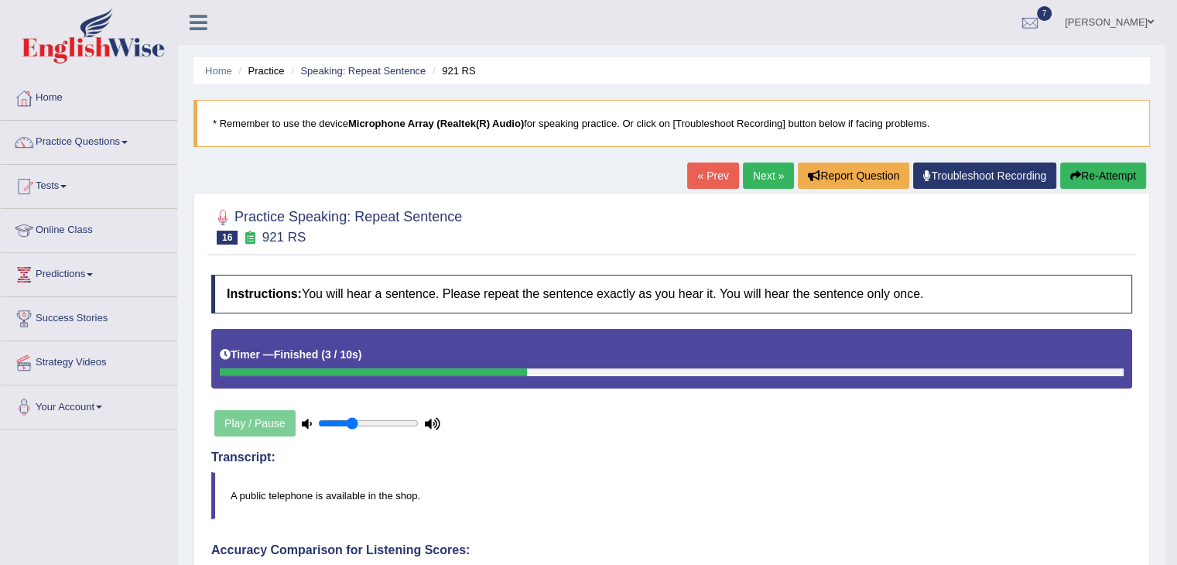
click at [758, 172] on link "Next »" at bounding box center [768, 175] width 51 height 26
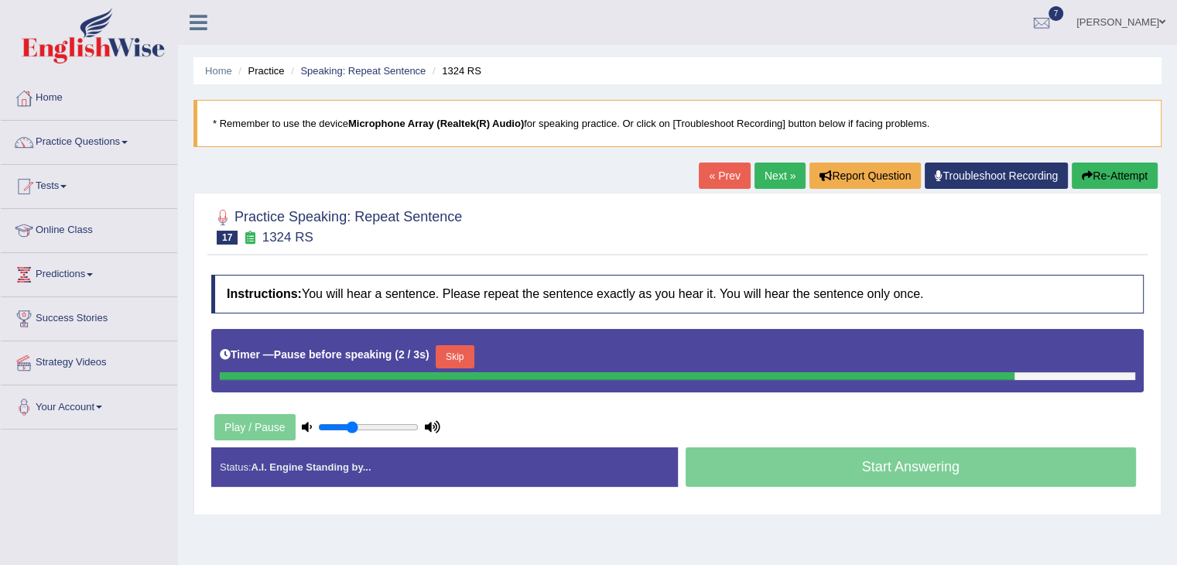
click at [464, 361] on button "Skip" at bounding box center [455, 356] width 39 height 23
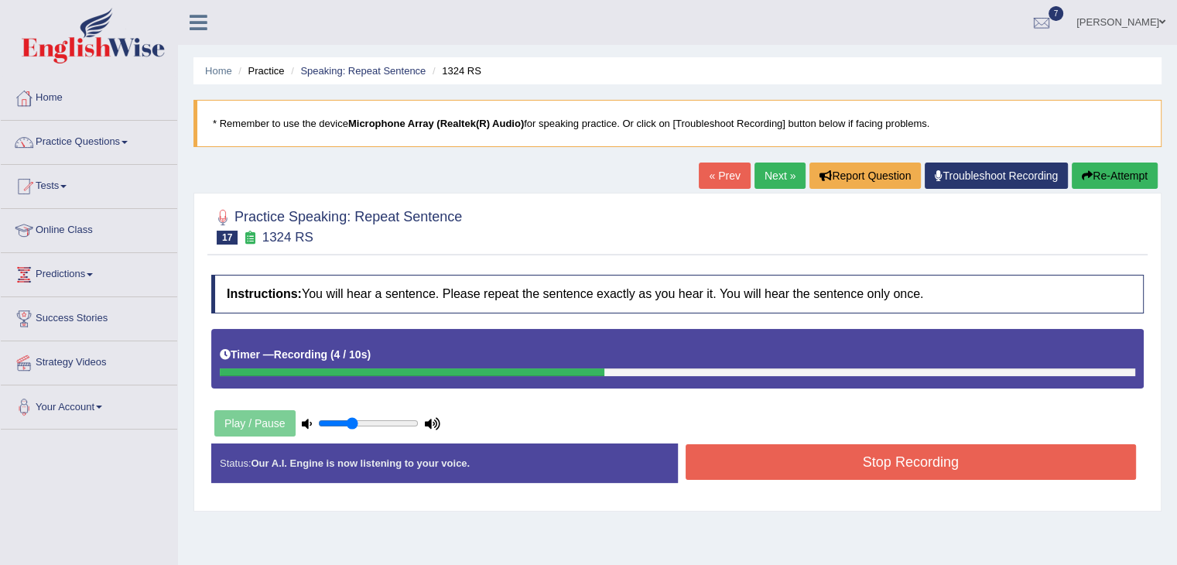
click at [769, 453] on button "Stop Recording" at bounding box center [910, 462] width 451 height 36
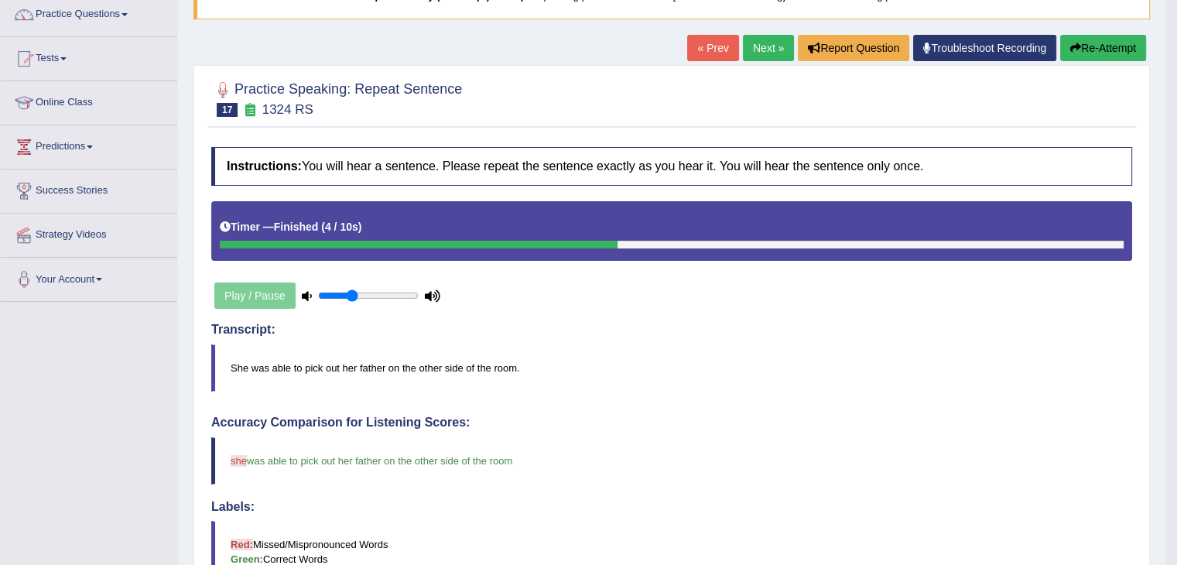
scroll to position [123, 0]
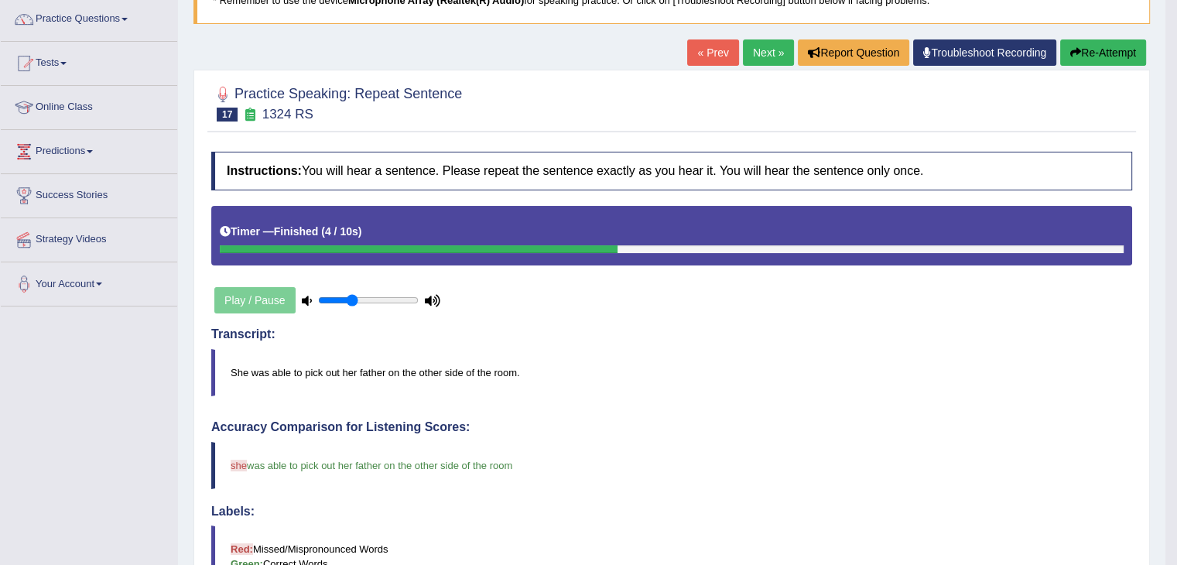
click at [767, 53] on link "Next »" at bounding box center [768, 52] width 51 height 26
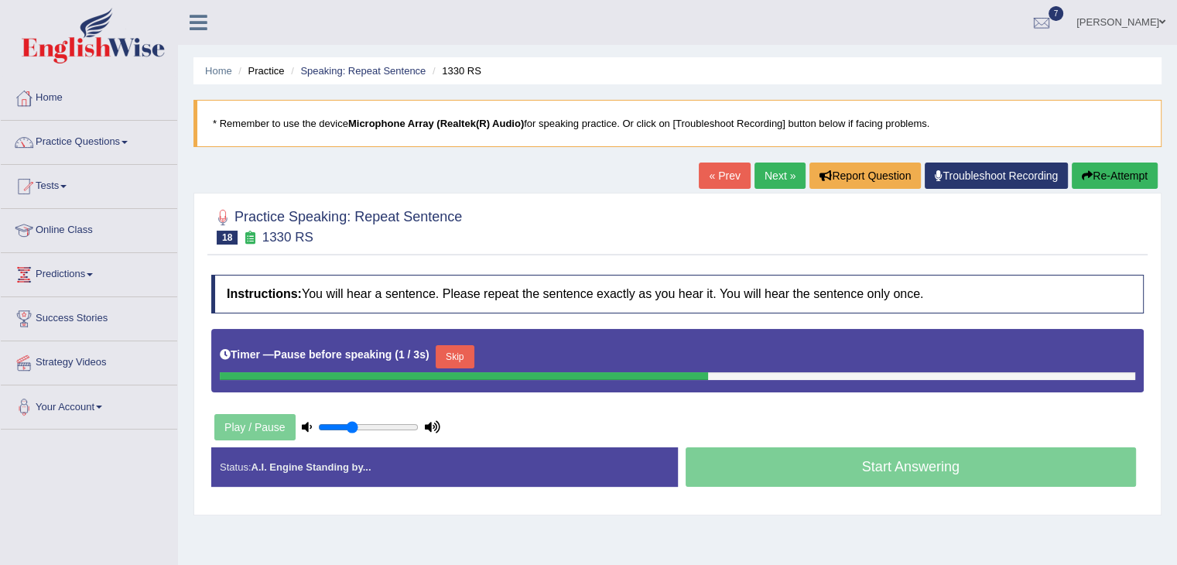
click at [471, 348] on button "Skip" at bounding box center [455, 356] width 39 height 23
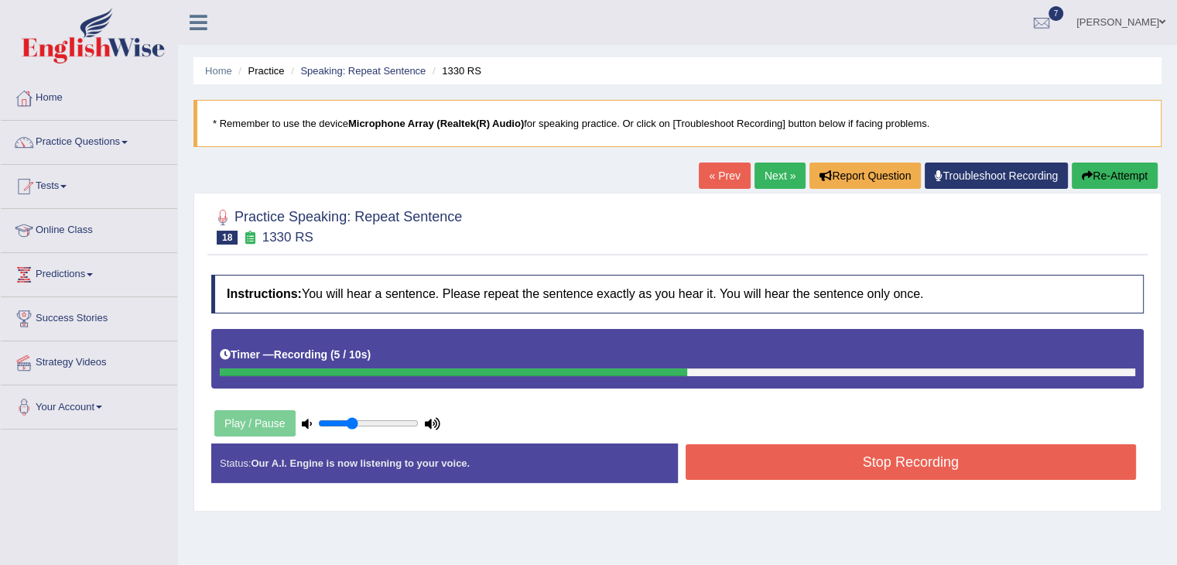
click at [797, 465] on button "Stop Recording" at bounding box center [910, 462] width 451 height 36
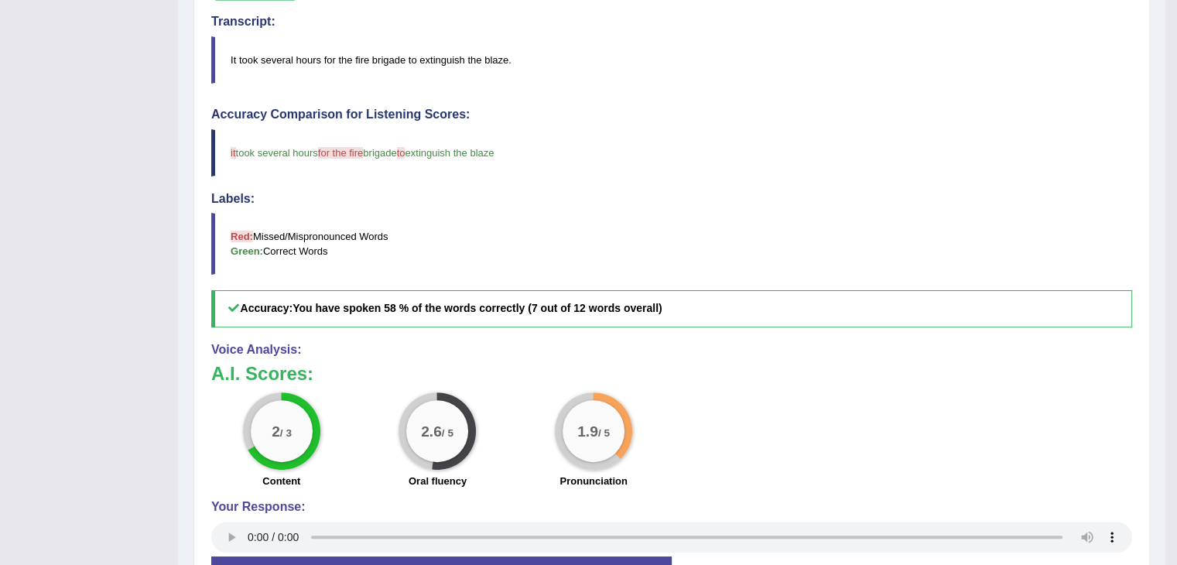
scroll to position [436, 0]
